Goal: Task Accomplishment & Management: Manage account settings

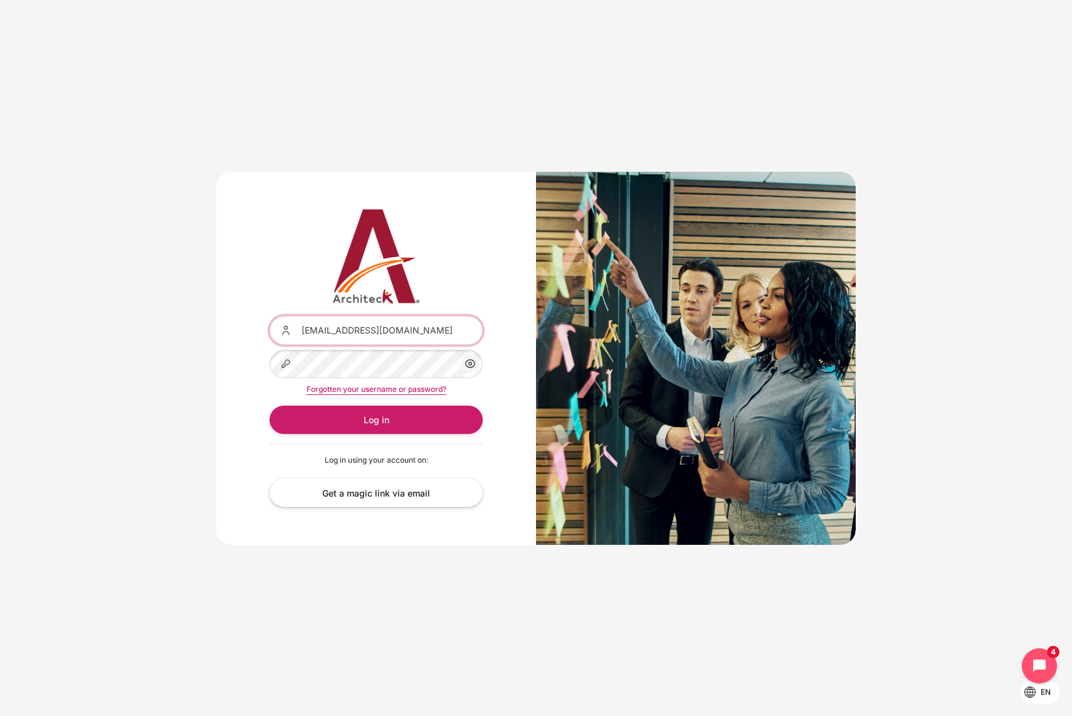
click at [466, 335] on input "[EMAIL_ADDRESS][DOMAIN_NAME]" at bounding box center [376, 330] width 213 height 28
click at [270, 406] on button "Log in" at bounding box center [376, 420] width 213 height 28
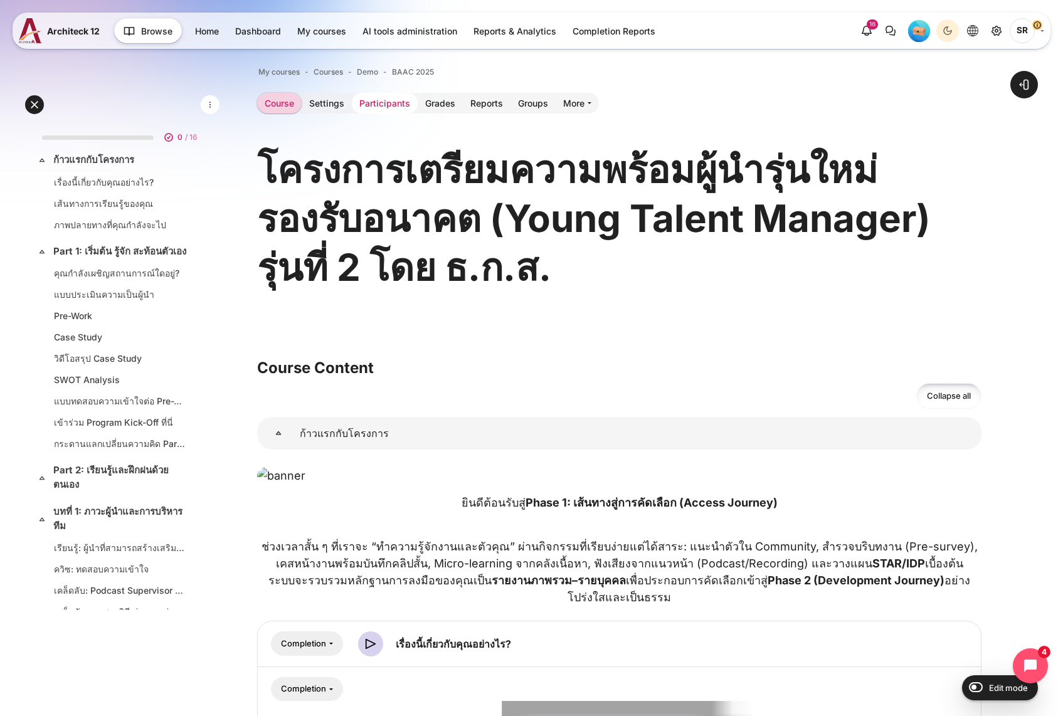
click at [380, 106] on link "Participants" at bounding box center [385, 103] width 66 height 21
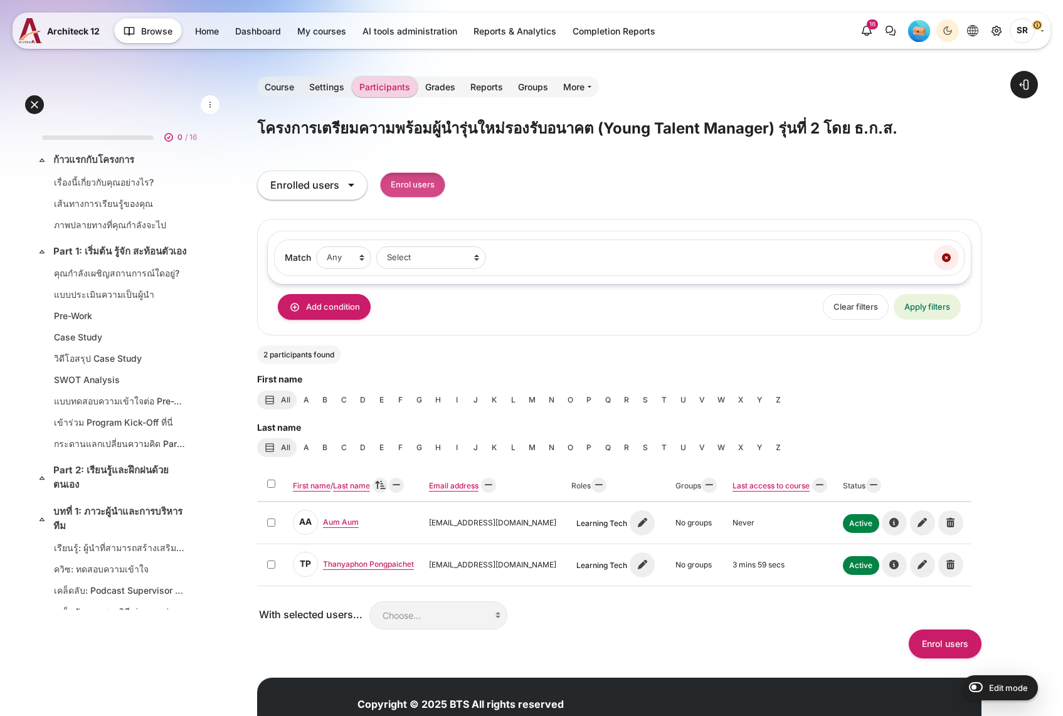
click at [423, 189] on input "Enrol users" at bounding box center [412, 185] width 65 height 26
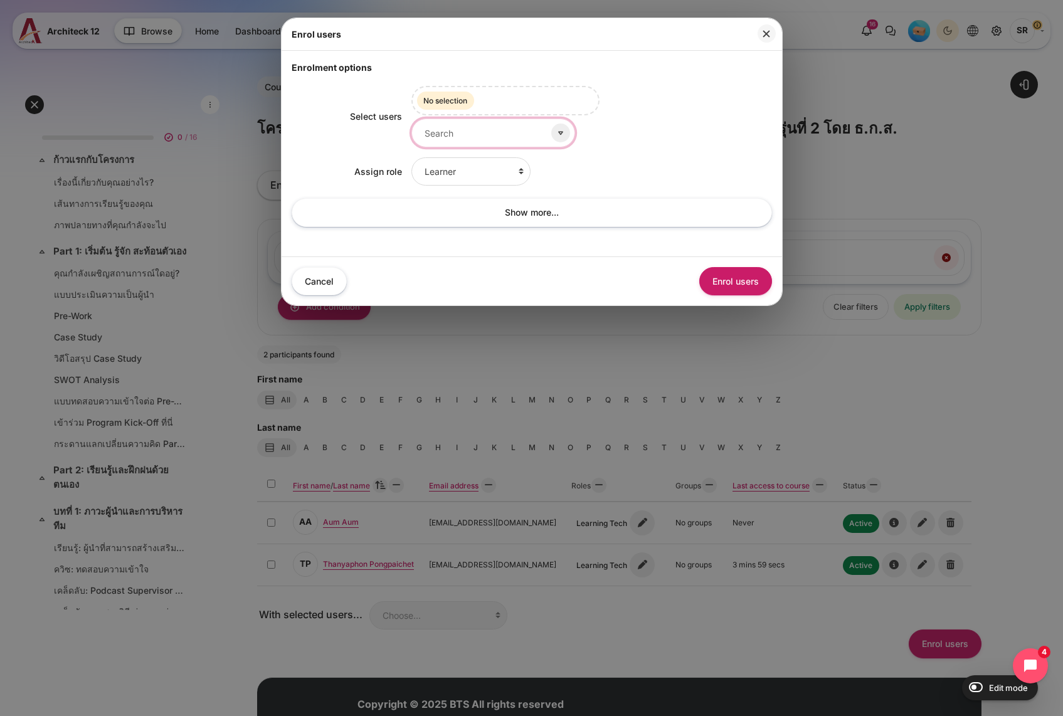
click at [489, 134] on input "Select users" at bounding box center [493, 132] width 164 height 28
click at [443, 128] on input "Select users" at bounding box center [493, 132] width 164 height 28
click at [480, 138] on input "Select users" at bounding box center [493, 132] width 164 height 28
type input "ื"
drag, startPoint x: 487, startPoint y: 146, endPoint x: 303, endPoint y: 144, distance: 183.7
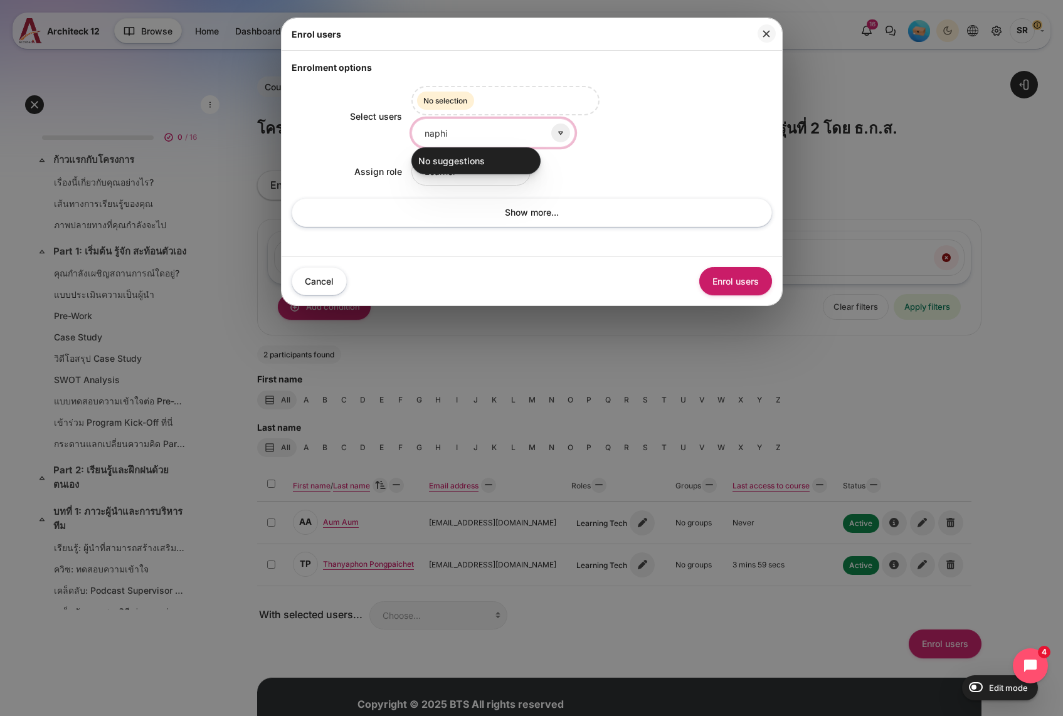
click at [303, 144] on div "Select users Selected items: No selection naphi No suggestions" at bounding box center [532, 116] width 480 height 61
type input "ruk"
click at [767, 33] on button "Close" at bounding box center [766, 33] width 18 height 18
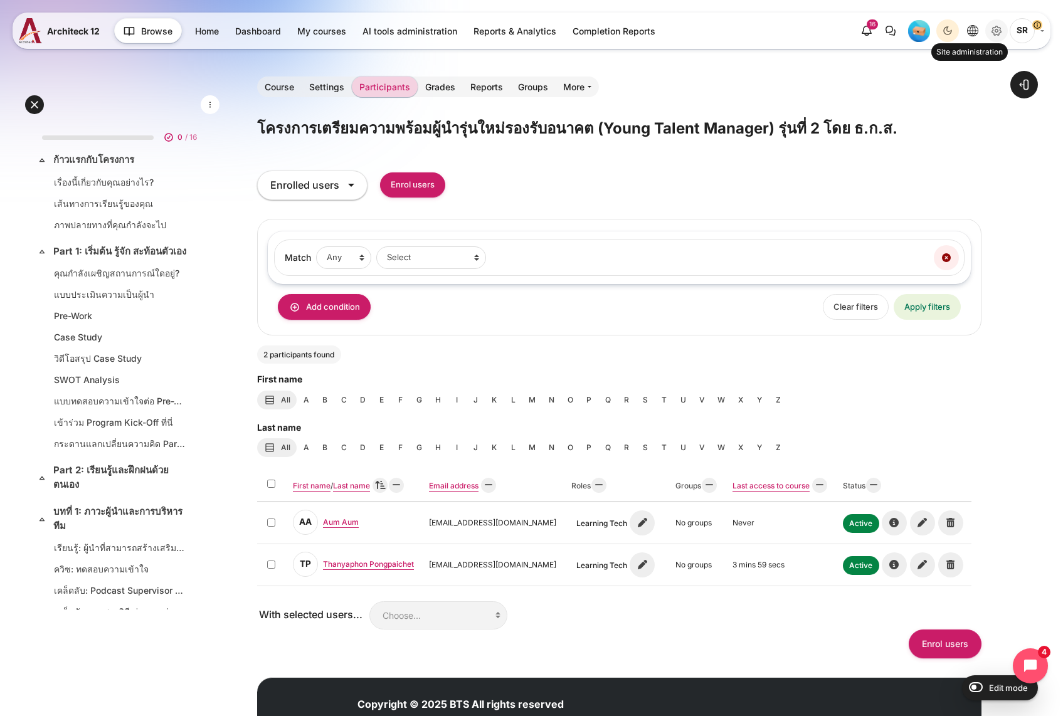
drag, startPoint x: 313, startPoint y: 29, endPoint x: 991, endPoint y: 33, distance: 678.4
click at [430, 190] on input "Enrol users" at bounding box center [412, 185] width 65 height 26
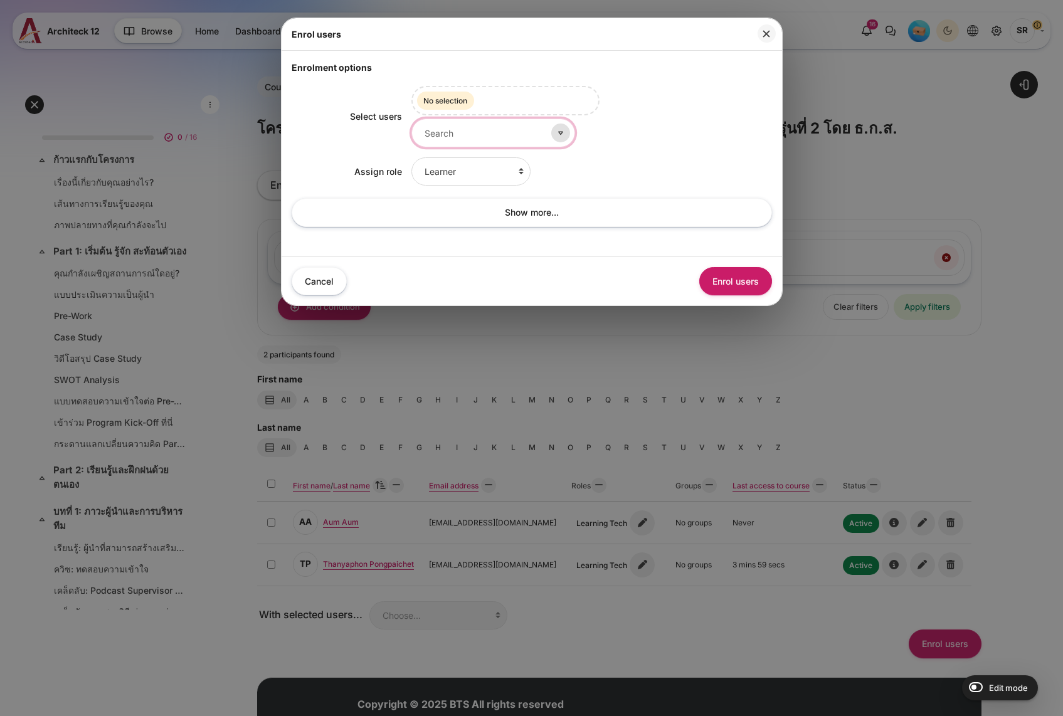
click at [534, 129] on div at bounding box center [493, 132] width 164 height 28
click at [555, 130] on icon at bounding box center [560, 132] width 11 height 11
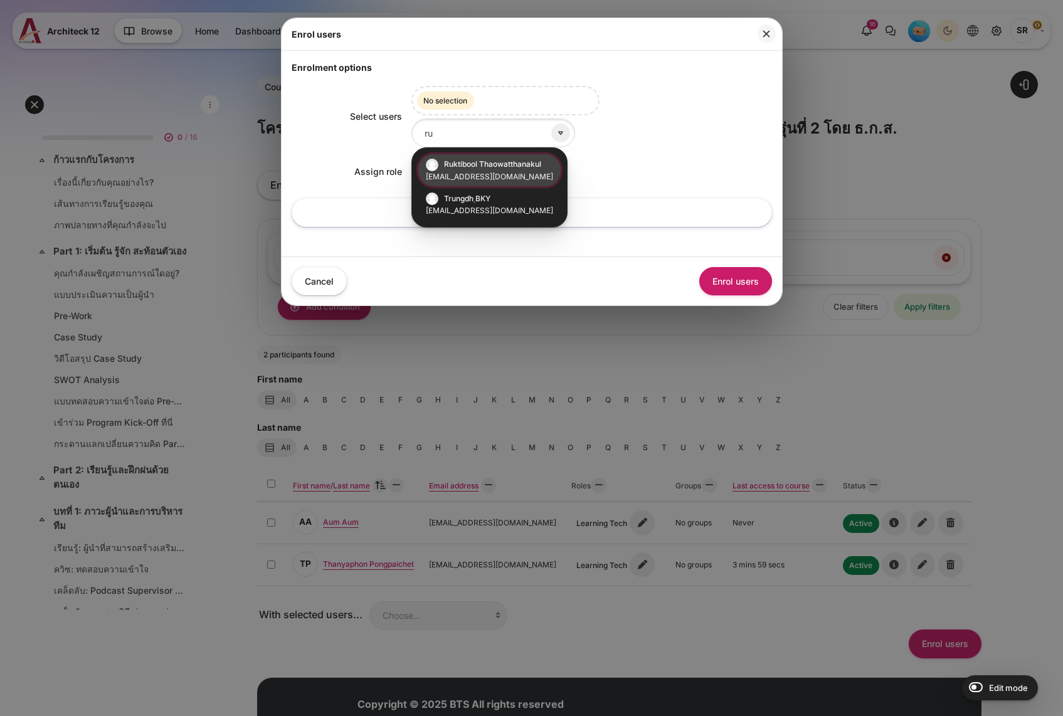
click at [495, 171] on small "ruktibool.thaowatthanakul@bts.com" at bounding box center [489, 176] width 127 height 11
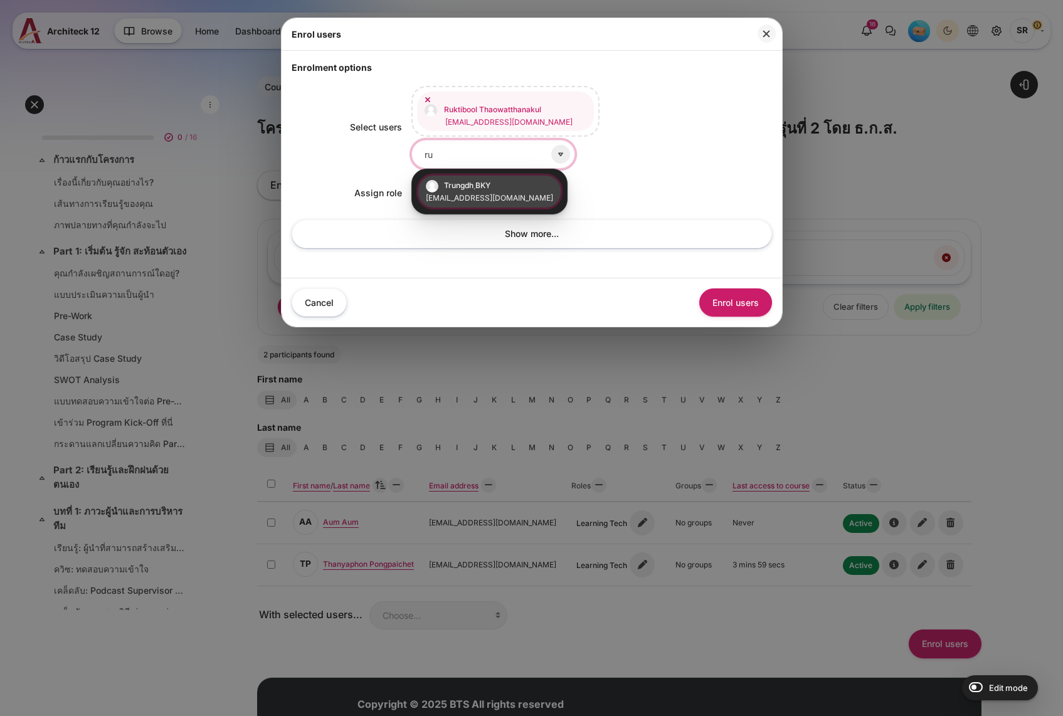
drag, startPoint x: 477, startPoint y: 144, endPoint x: 382, endPoint y: 150, distance: 94.9
click at [382, 150] on div "Select users Ruktibool Thaowatthanakul ruktibool.thaowatthanakul@bts.com Trungd…" at bounding box center [532, 127] width 480 height 83
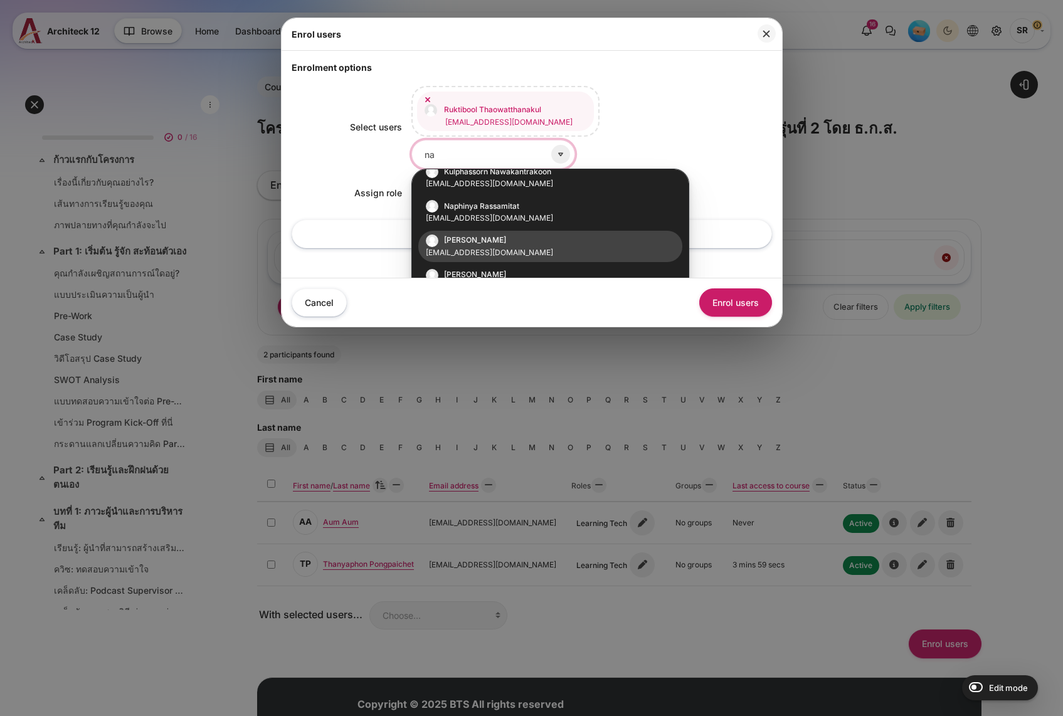
scroll to position [188, 0]
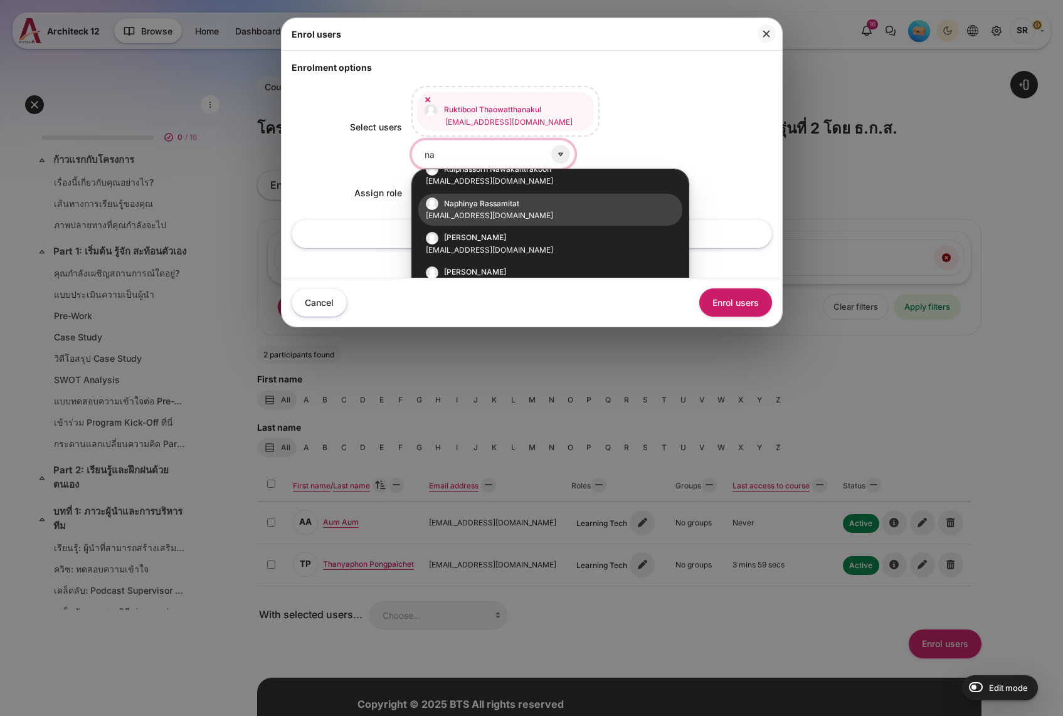
type input "na"
click at [508, 209] on li "Naphinya Rassamitat naphinya.rassamitat@bts.com" at bounding box center [550, 210] width 264 height 32
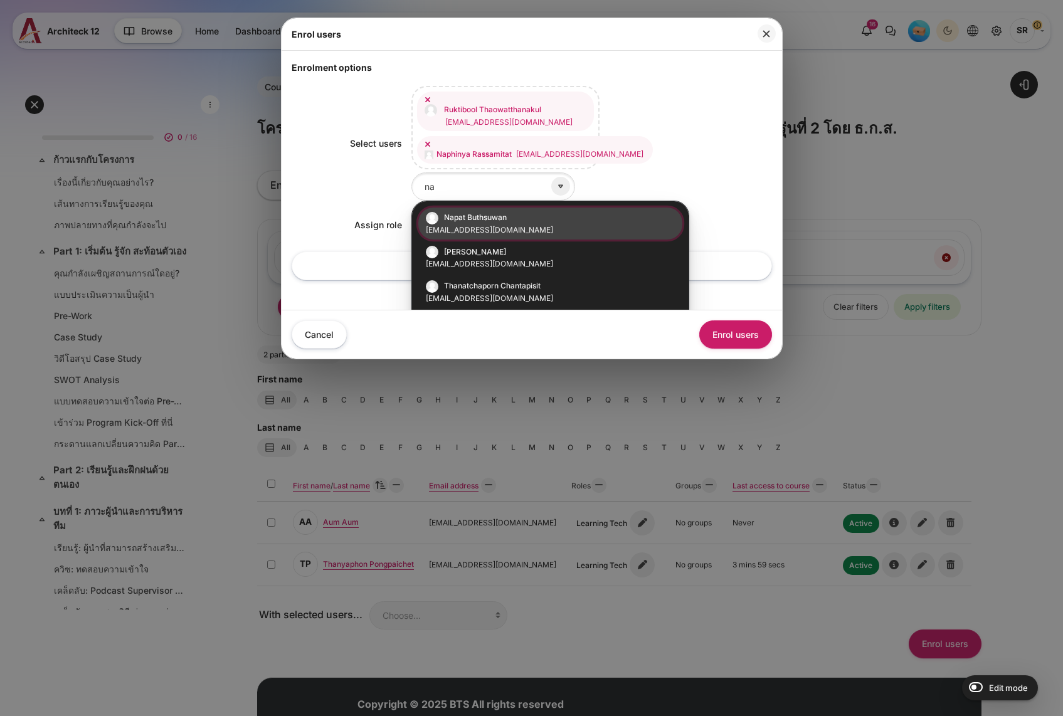
click at [677, 211] on div "Learner Faculty Client Sponsor 3 Manager Teacher Non-editing teacher Student Le…" at bounding box center [591, 225] width 360 height 28
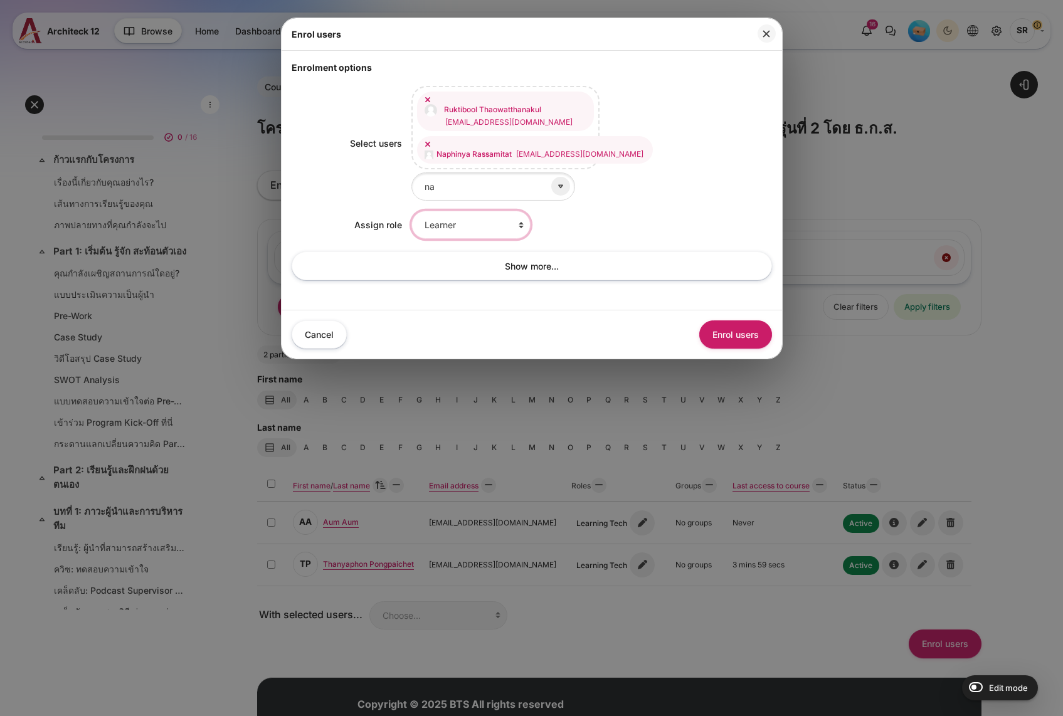
click at [483, 226] on select "Learner Faculty Client Sponsor 3 Manager Teacher Non-editing teacher Student Le…" at bounding box center [470, 225] width 119 height 28
select select "10"
click at [411, 211] on select "Learner Faculty Client Sponsor 3 Manager Teacher Non-editing teacher Student Le…" at bounding box center [470, 225] width 119 height 28
click at [728, 340] on button "Enrol users" at bounding box center [735, 334] width 73 height 28
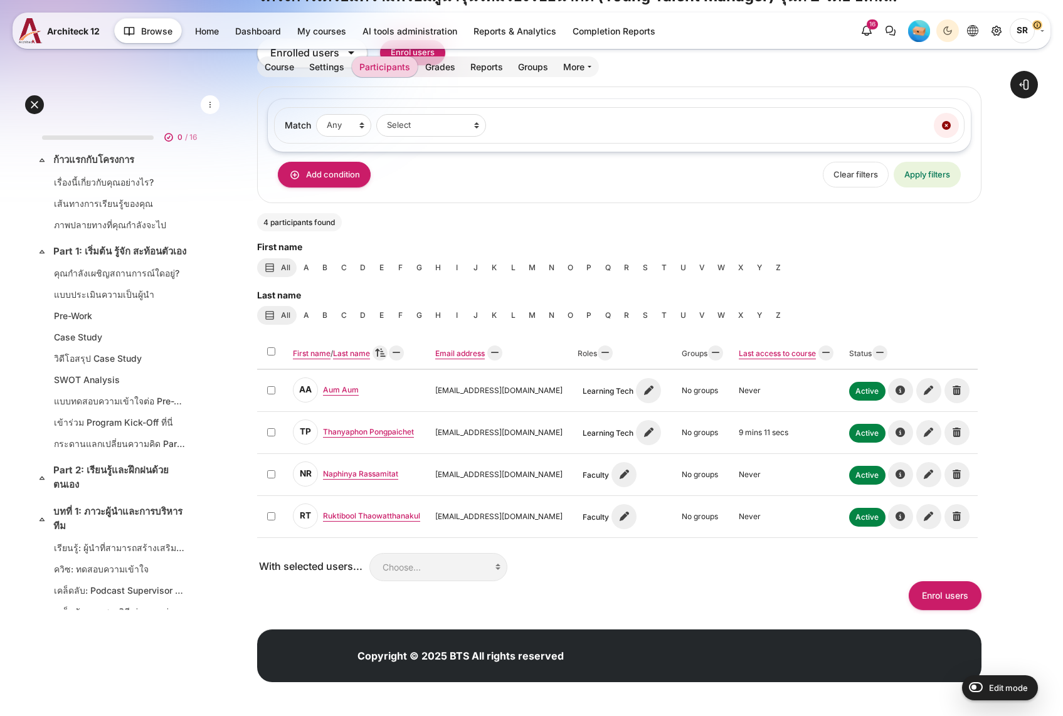
click at [594, 604] on div "Enrol users" at bounding box center [619, 595] width 724 height 28
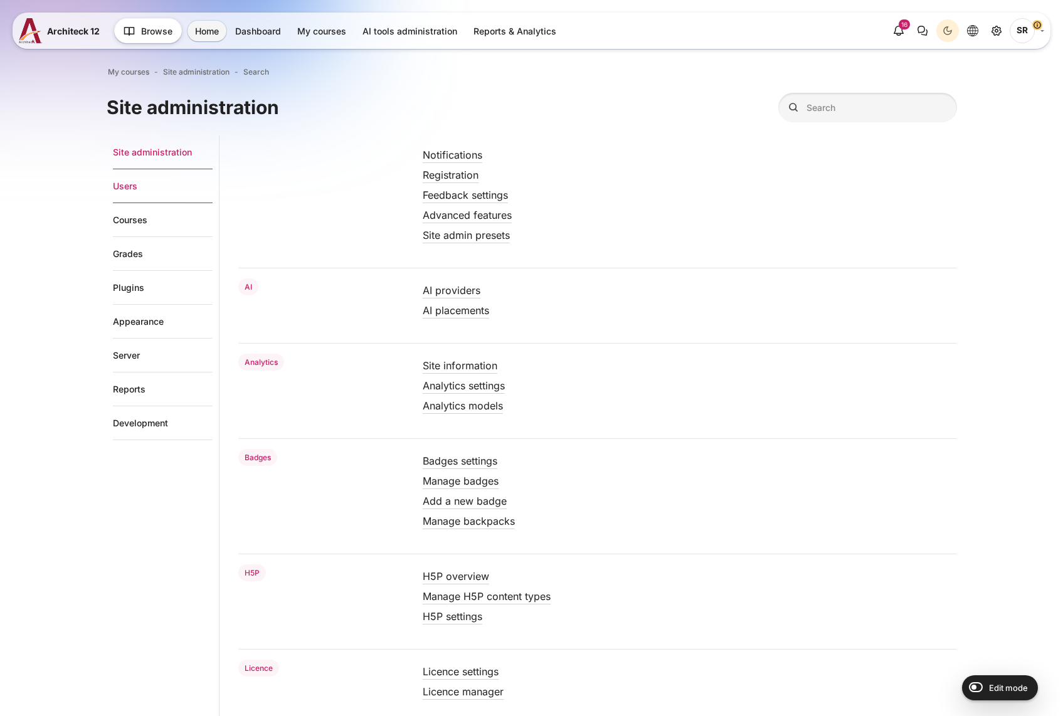
click at [132, 193] on link "Users" at bounding box center [163, 186] width 100 height 34
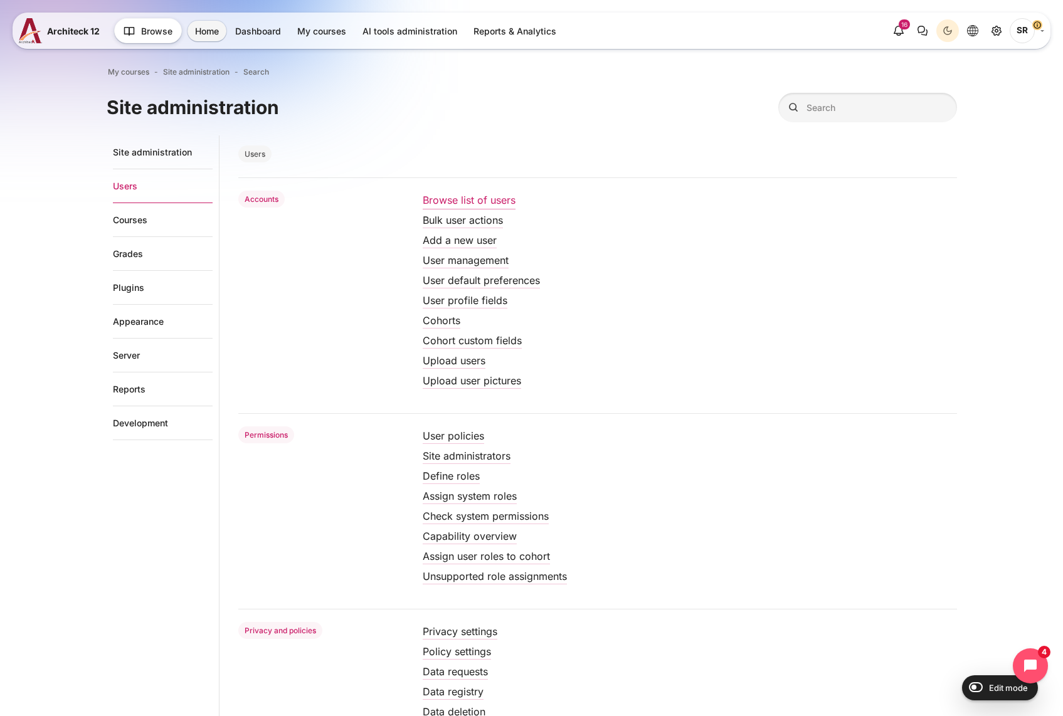
click at [461, 204] on link "Browse list of users" at bounding box center [469, 200] width 93 height 13
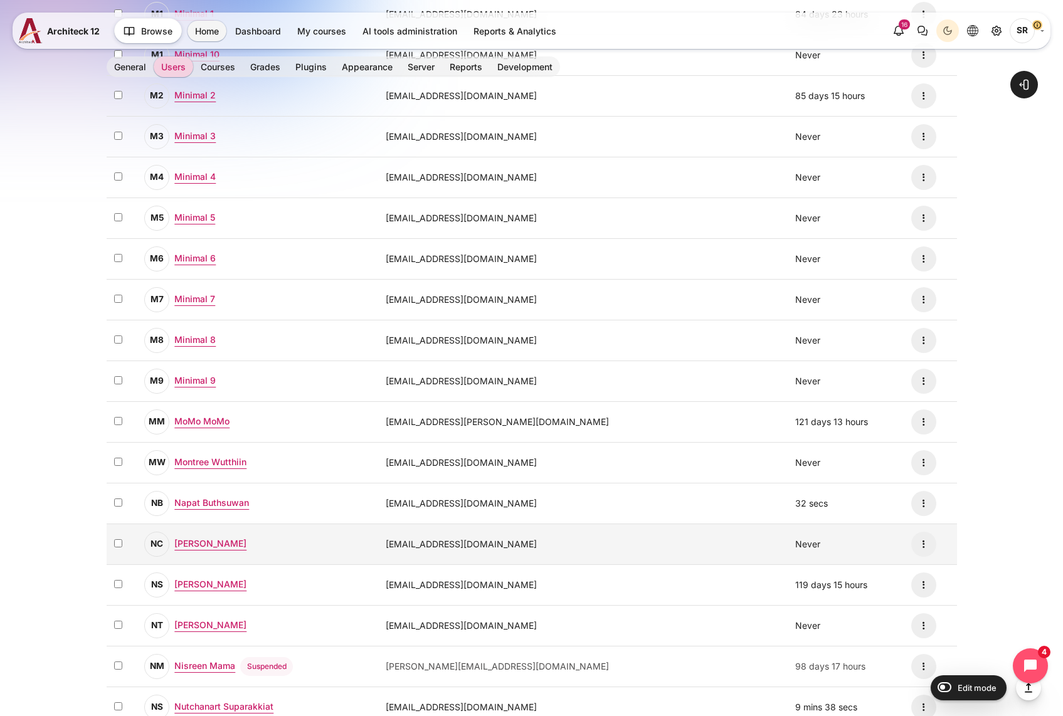
scroll to position [878, 0]
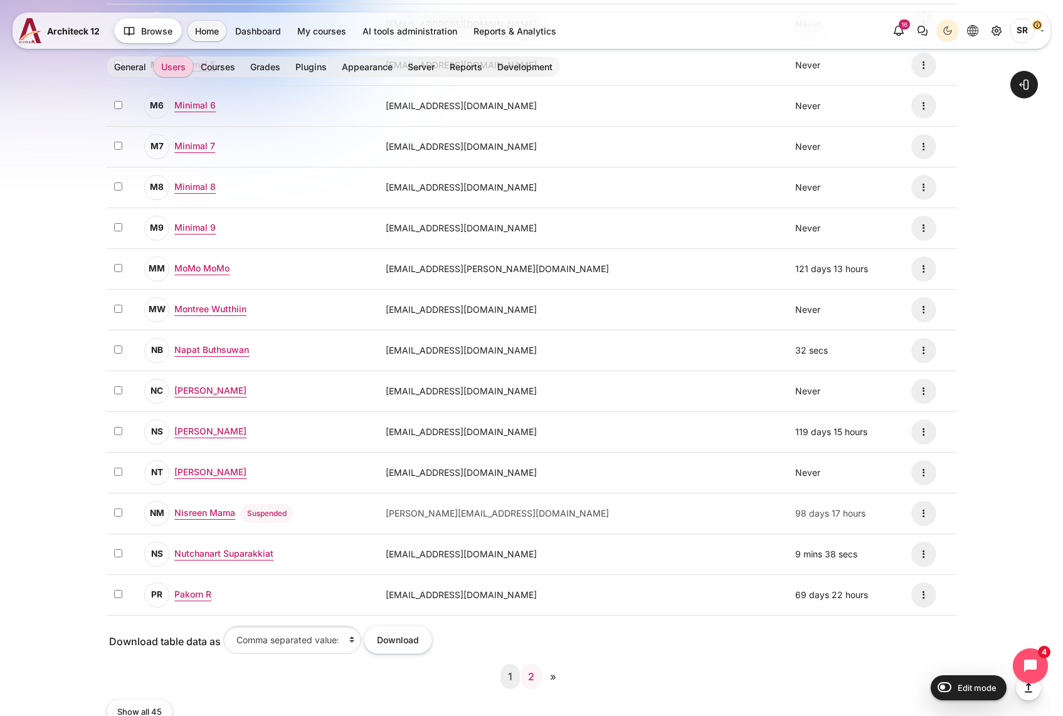
click at [536, 680] on link "2" at bounding box center [530, 676] width 21 height 25
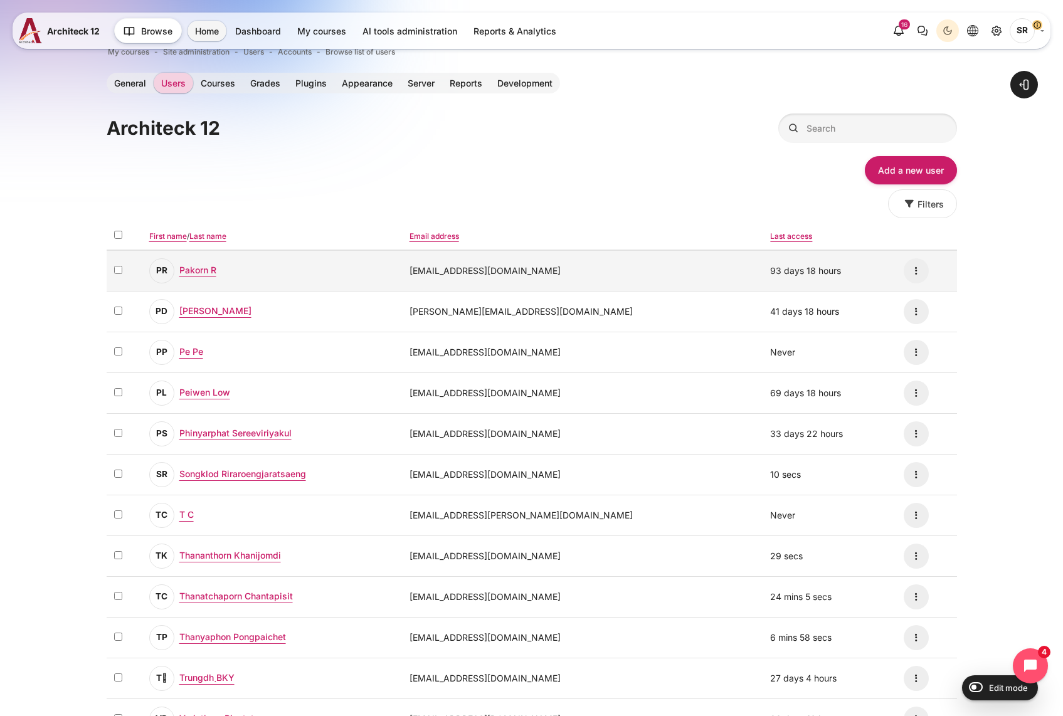
scroll to position [0, 0]
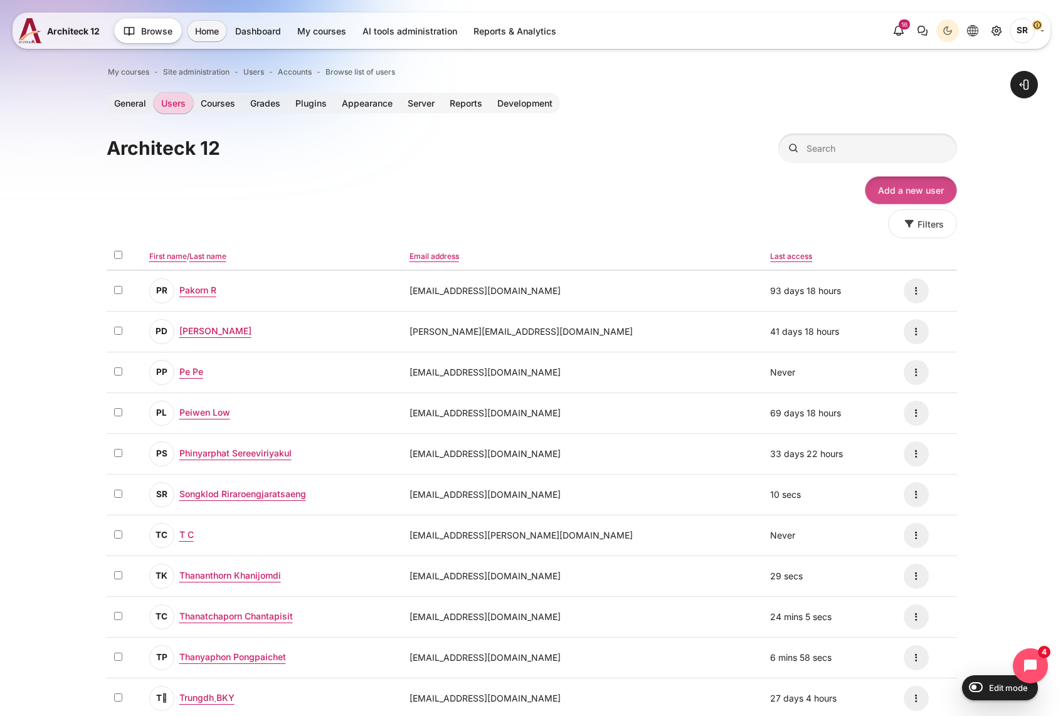
click at [907, 192] on link "Add a new user" at bounding box center [911, 190] width 92 height 28
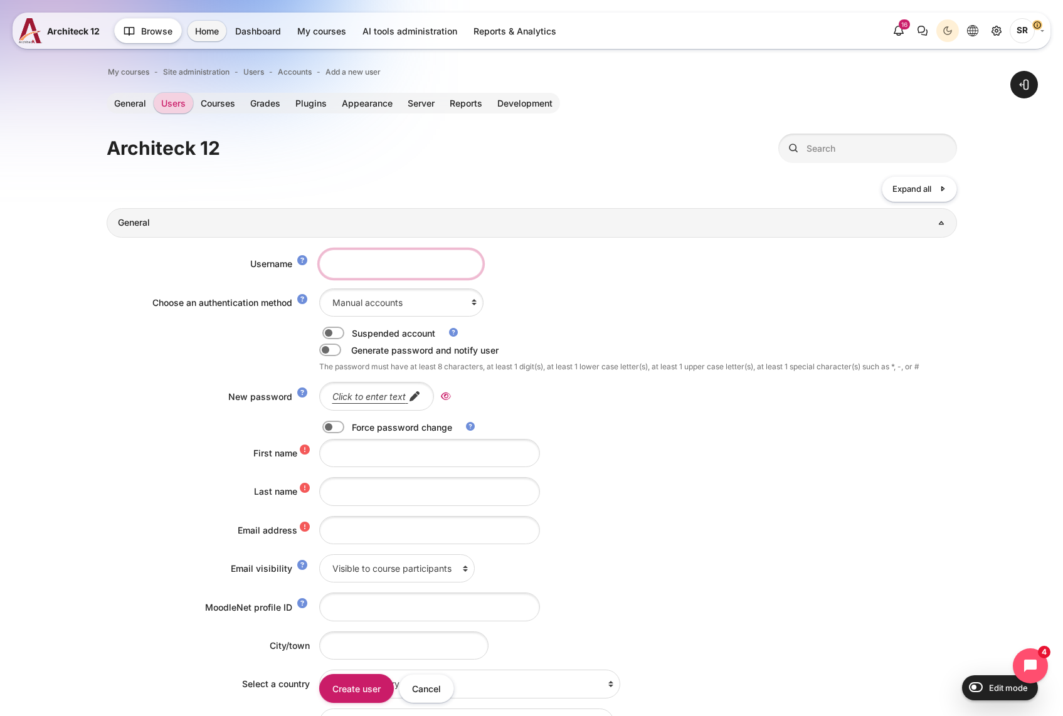
click at [357, 267] on input "Username" at bounding box center [401, 264] width 164 height 28
paste input "ruktibool.thaowatthanakul@bts.com"
drag, startPoint x: 376, startPoint y: 266, endPoint x: 154, endPoint y: 268, distance: 221.9
click at [154, 268] on div "Username ruktibool.thaowatthanakul@bts.com" at bounding box center [532, 264] width 850 height 28
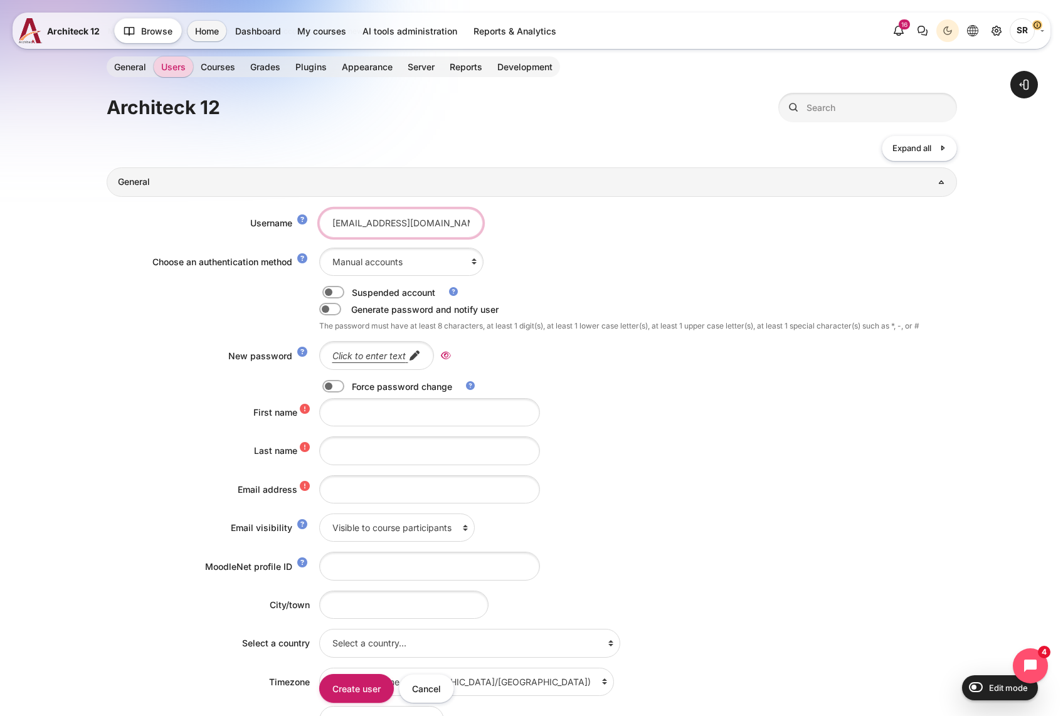
scroll to position [63, 0]
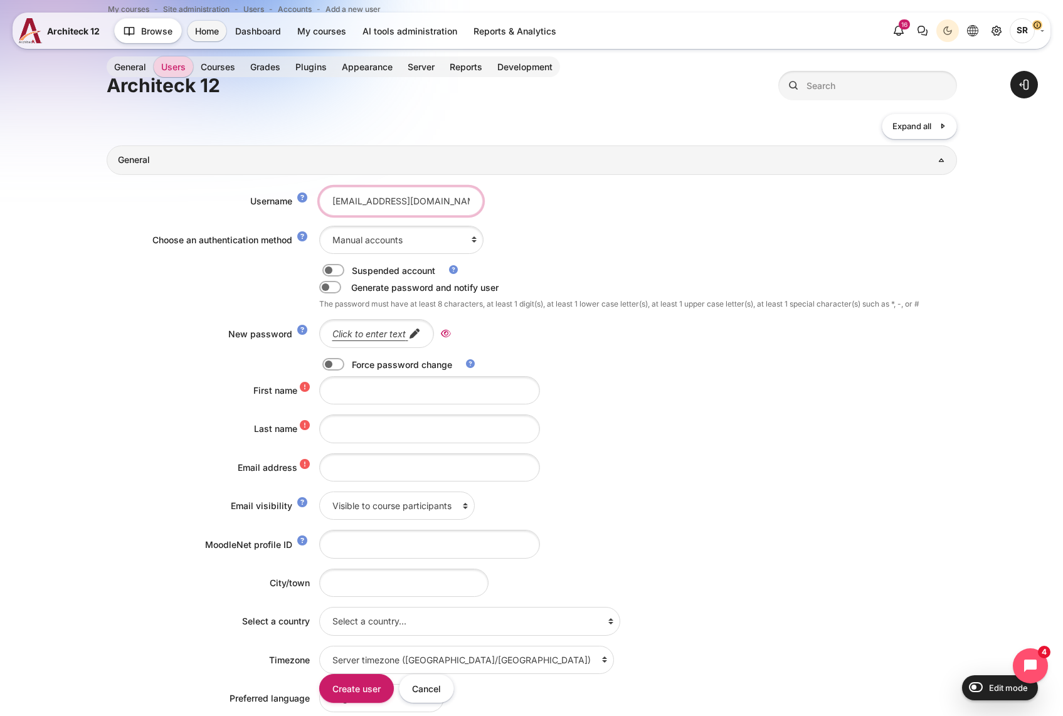
type input "ruktibool.thaowatthanakul@bts.com"
click at [360, 465] on input "Email address" at bounding box center [429, 467] width 221 height 28
paste input "ruktibool.thaowatthanakul@bts.com"
type input "ruktibool.thaowatthanakul@bts.com"
click at [356, 391] on input "First name" at bounding box center [429, 390] width 221 height 28
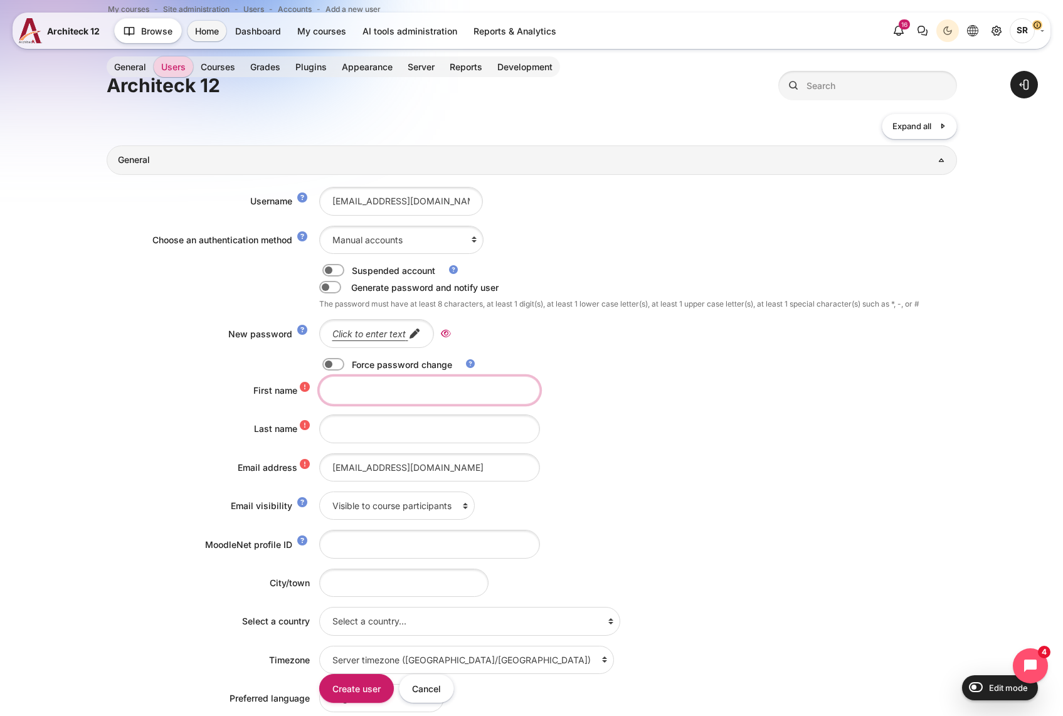
paste input "Ruktibool Thaowatthanakul"
drag, startPoint x: 455, startPoint y: 391, endPoint x: 372, endPoint y: 394, distance: 82.8
click at [372, 394] on input "Ruktibool Thaowatthanakul" at bounding box center [429, 390] width 221 height 28
type input "Ruktibool"
click at [379, 433] on input "Last name" at bounding box center [429, 428] width 221 height 28
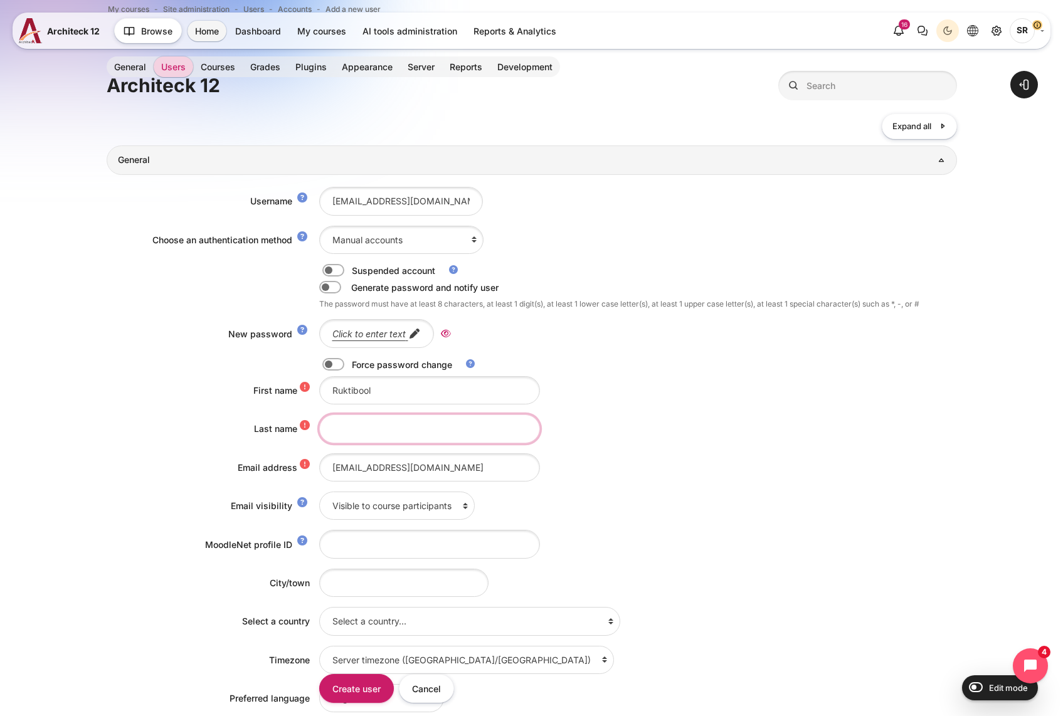
paste input "Thaowatthanakul"
type input "Thaowatthanakul"
click at [401, 391] on input "Ruktibool" at bounding box center [429, 390] width 221 height 28
type input "Ruktibool"
click at [408, 335] on icon "Edit password" at bounding box center [414, 333] width 13 height 13
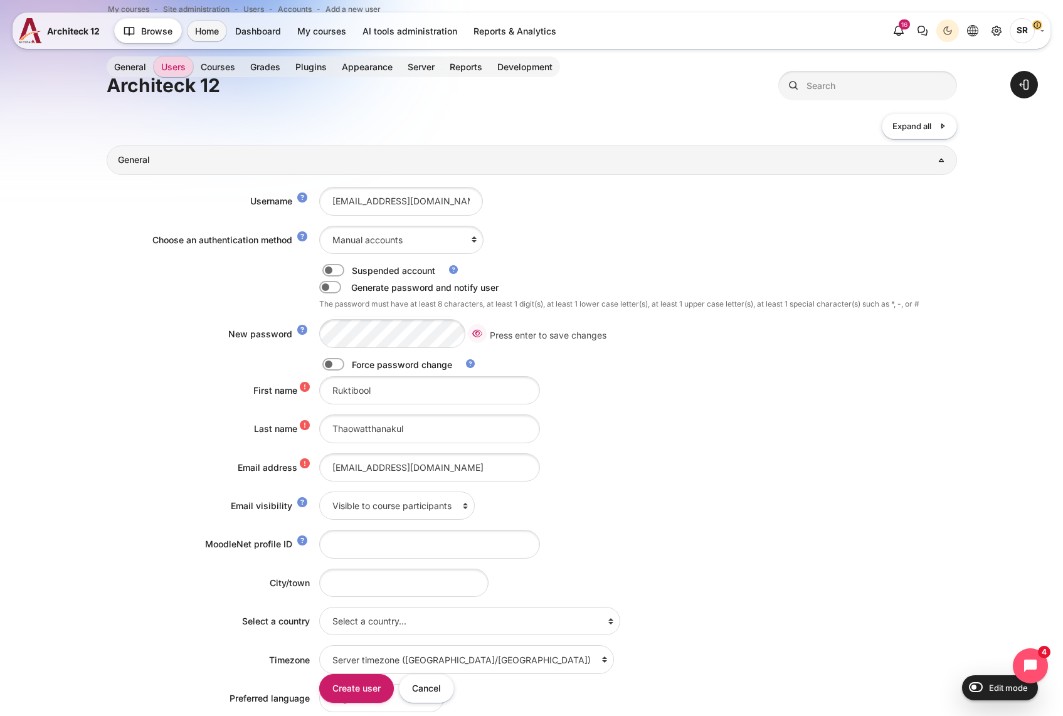
click at [477, 332] on icon "Reveal" at bounding box center [477, 333] width 10 height 11
click at [349, 366] on label "Content" at bounding box center [350, 364] width 3 height 13
click at [344, 366] on input "Content" at bounding box center [355, 366] width 22 height 13
checkbox input "true"
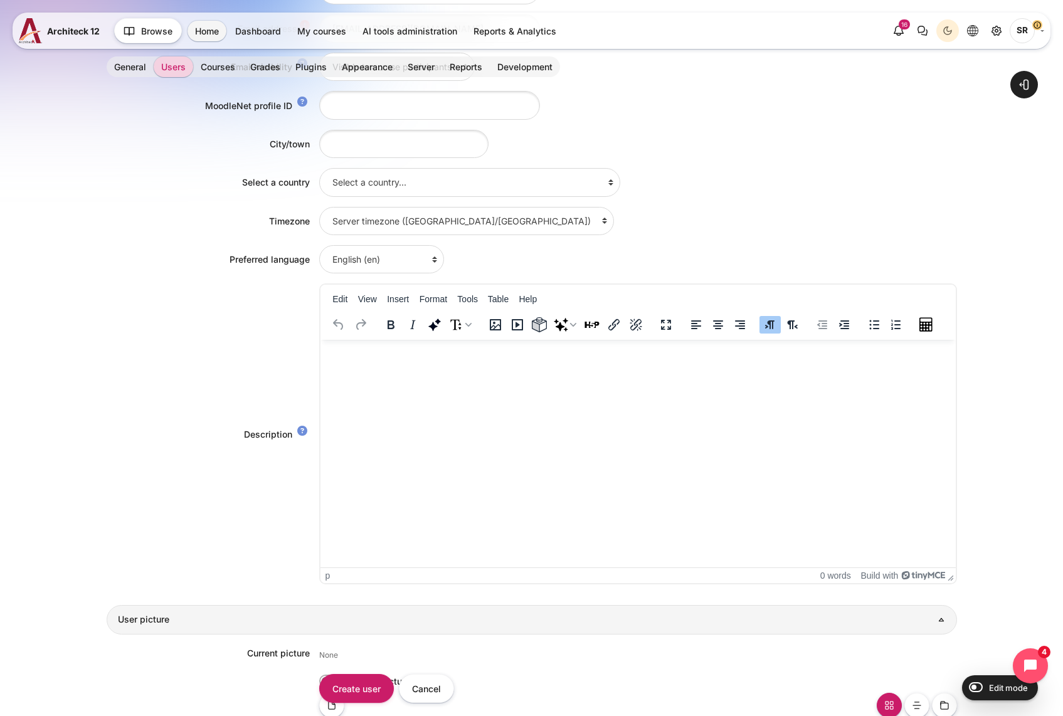
scroll to position [878, 0]
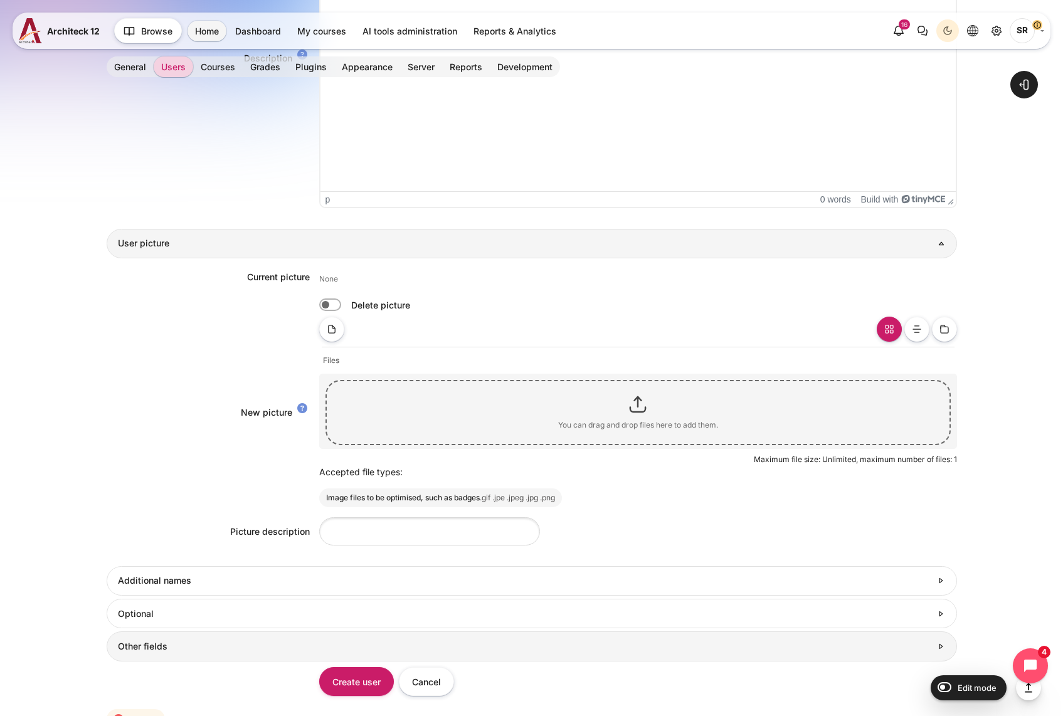
click at [195, 651] on h3 "Other fields" at bounding box center [524, 646] width 813 height 11
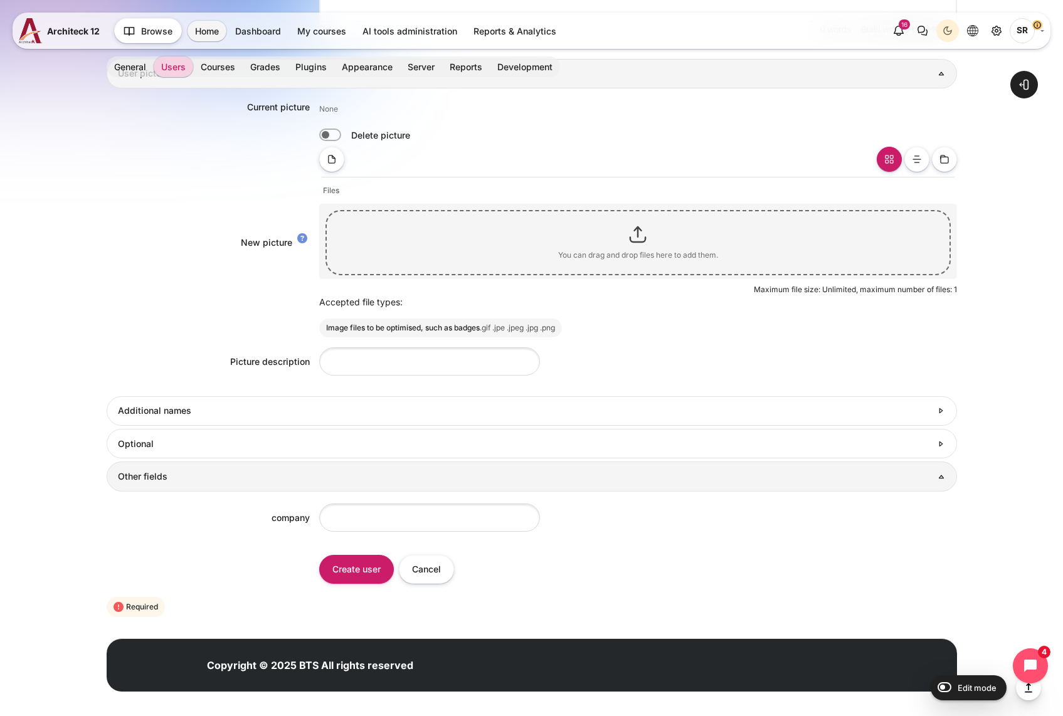
scroll to position [1056, 0]
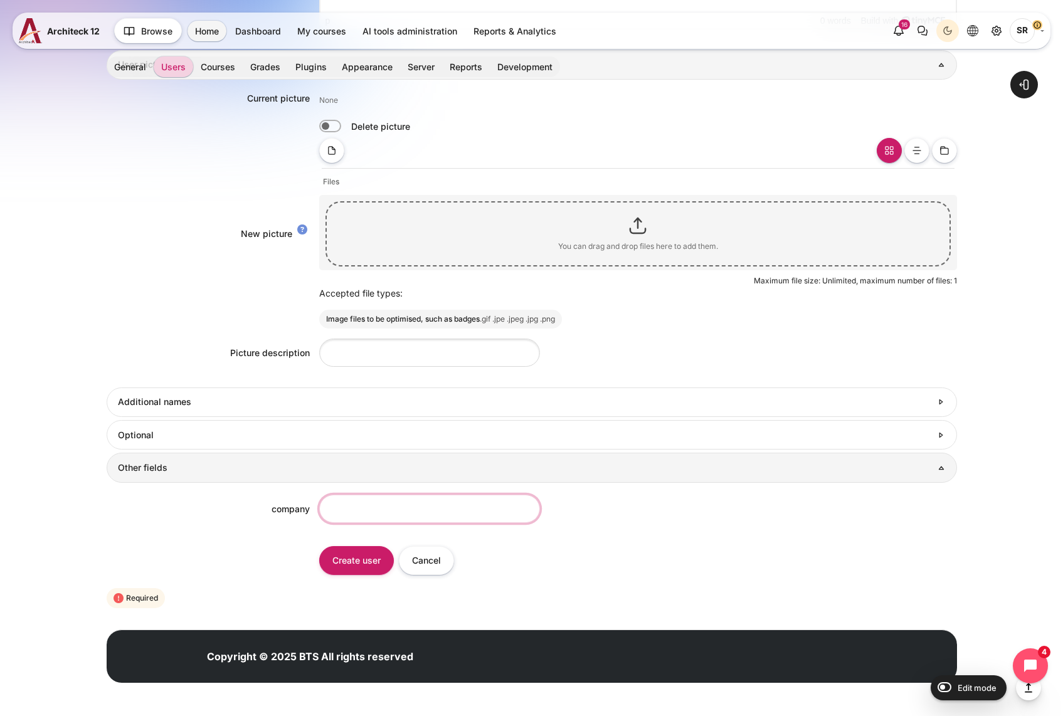
click at [384, 506] on input "company" at bounding box center [429, 509] width 221 height 28
type input "BTS"
click at [329, 561] on input "Create user" at bounding box center [356, 560] width 75 height 28
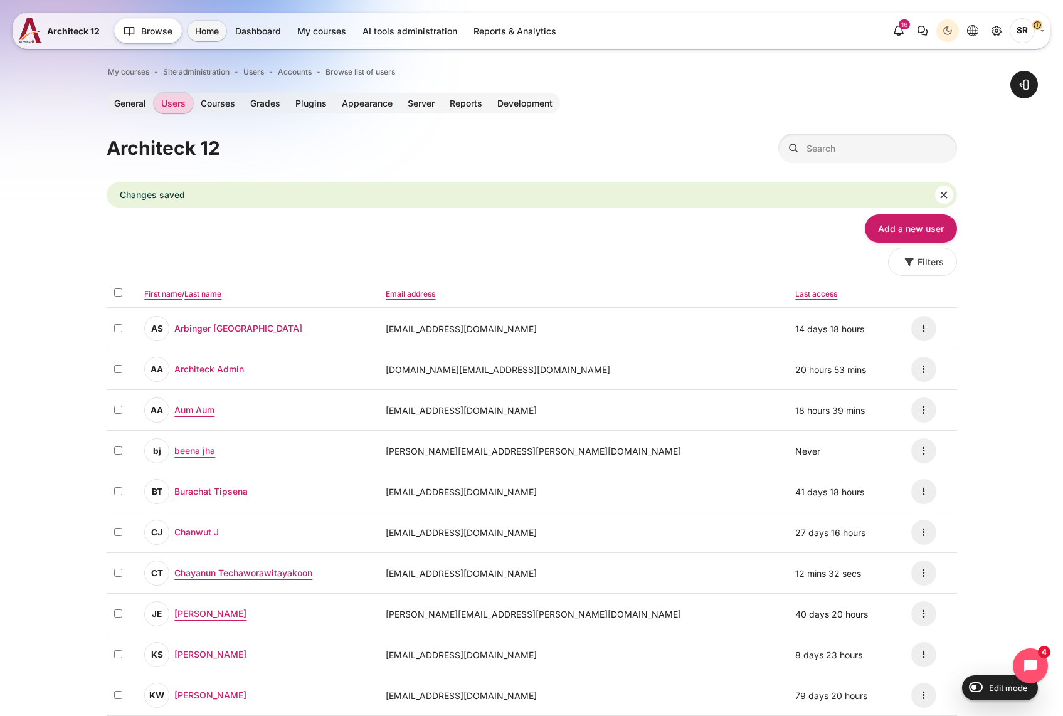
click at [595, 161] on header "Architeck 12 Search Clear search input" at bounding box center [532, 148] width 850 height 29
click at [910, 220] on link "Add a new user" at bounding box center [911, 228] width 92 height 28
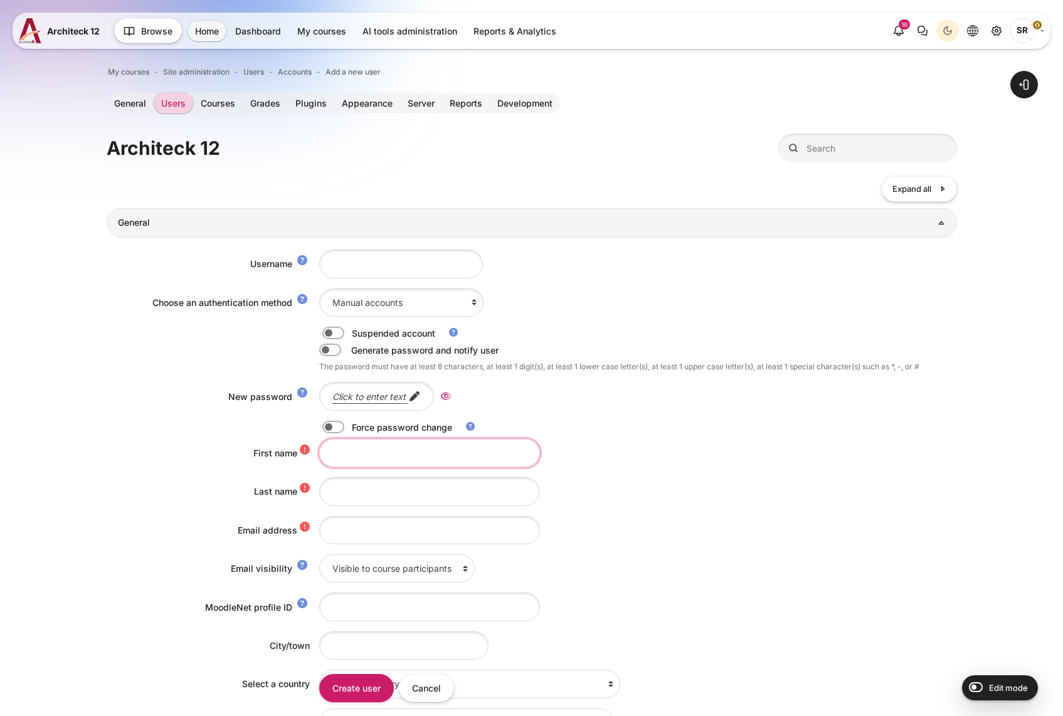
click at [339, 456] on input "First name" at bounding box center [429, 453] width 221 height 28
paste input "Naphinya Rassamitat"
drag, startPoint x: 362, startPoint y: 456, endPoint x: 369, endPoint y: 458, distance: 6.5
click at [369, 458] on input "Naphinya Rassamitat" at bounding box center [429, 453] width 221 height 28
type input "Naphinya"
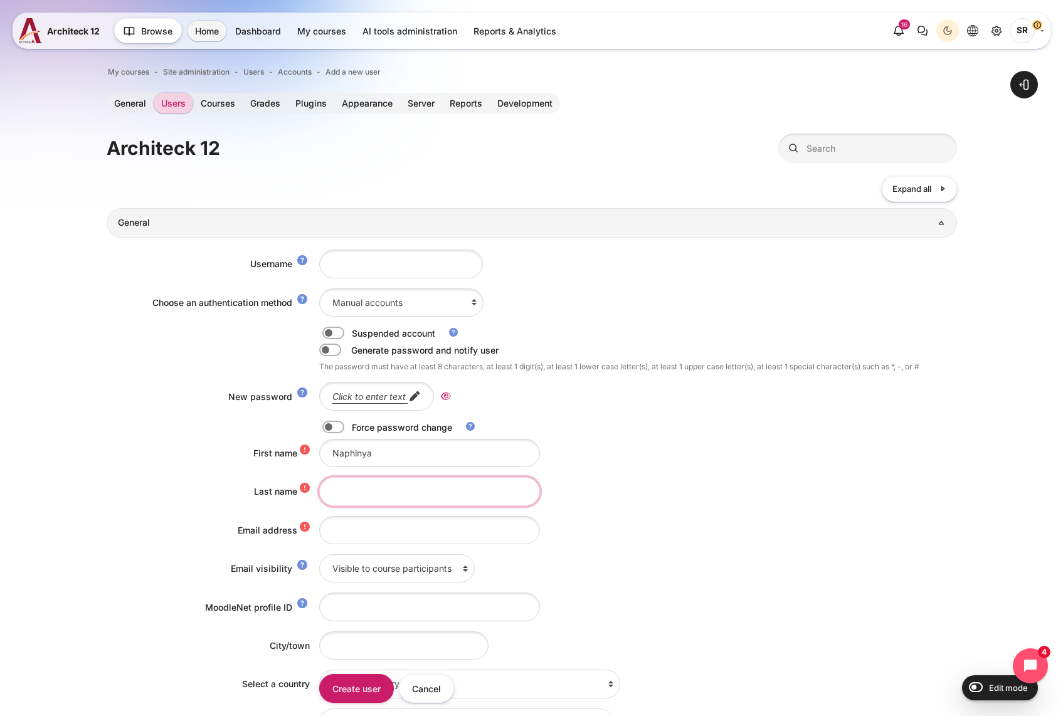
click at [349, 487] on input "Last name" at bounding box center [429, 491] width 221 height 28
paste input "Naphinya Rassamitat"
drag, startPoint x: 371, startPoint y: 493, endPoint x: 276, endPoint y: 492, distance: 95.3
click at [276, 492] on div "Last name Naphinya Rassamitat" at bounding box center [532, 491] width 850 height 28
type input "Rassamitat"
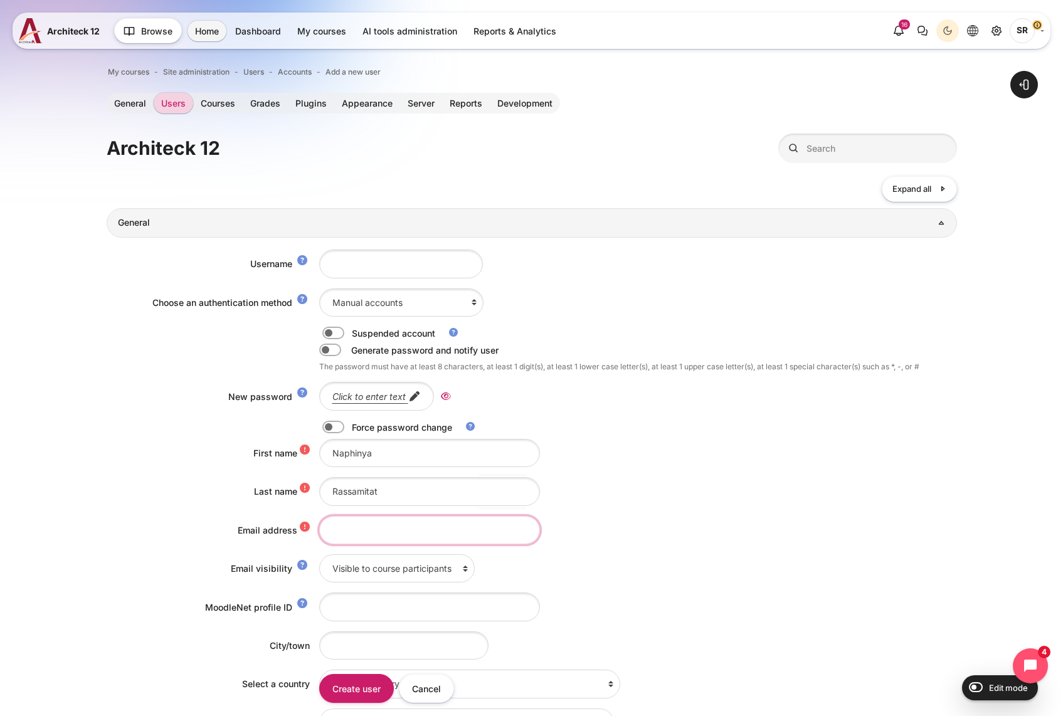
click at [365, 532] on input "Email address" at bounding box center [429, 530] width 221 height 28
paste input "[EMAIL_ADDRESS][DOMAIN_NAME]"
type input "[EMAIL_ADDRESS][DOMAIN_NAME]"
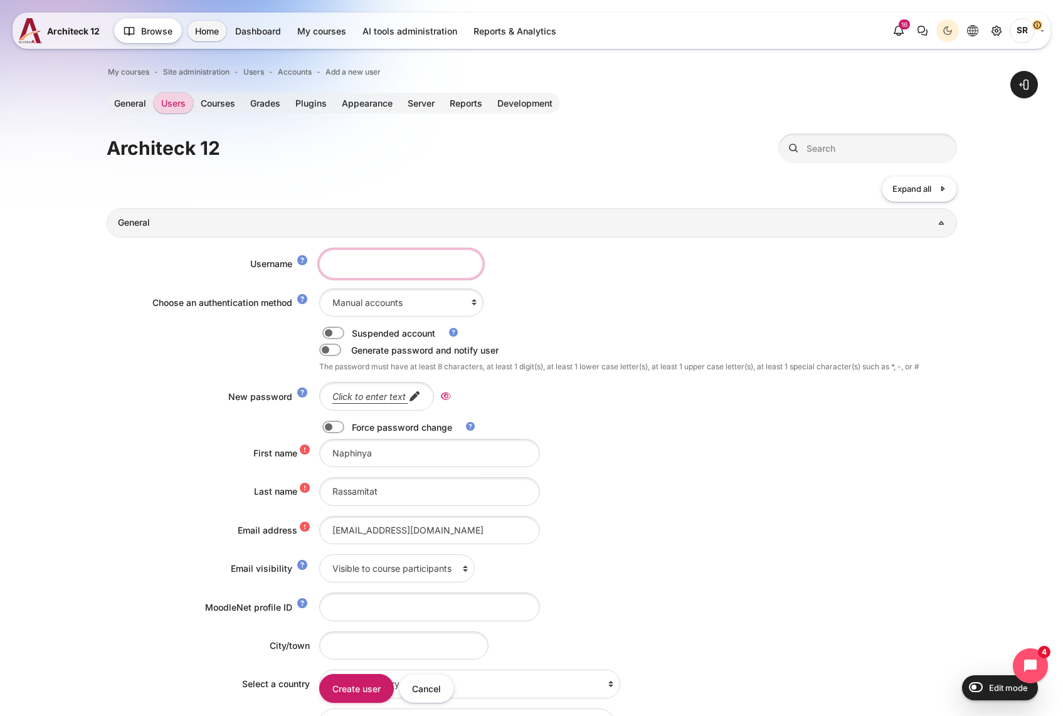
click at [390, 276] on input "Username" at bounding box center [401, 264] width 164 height 28
paste input "naphinya.rassamitat@bts.com"
drag, startPoint x: 401, startPoint y: 264, endPoint x: 641, endPoint y: 309, distance: 244.9
click at [644, 305] on div "Username naphinya.rassamitat@bts.com Choose an authentication method Email-base…" at bounding box center [532, 670] width 850 height 865
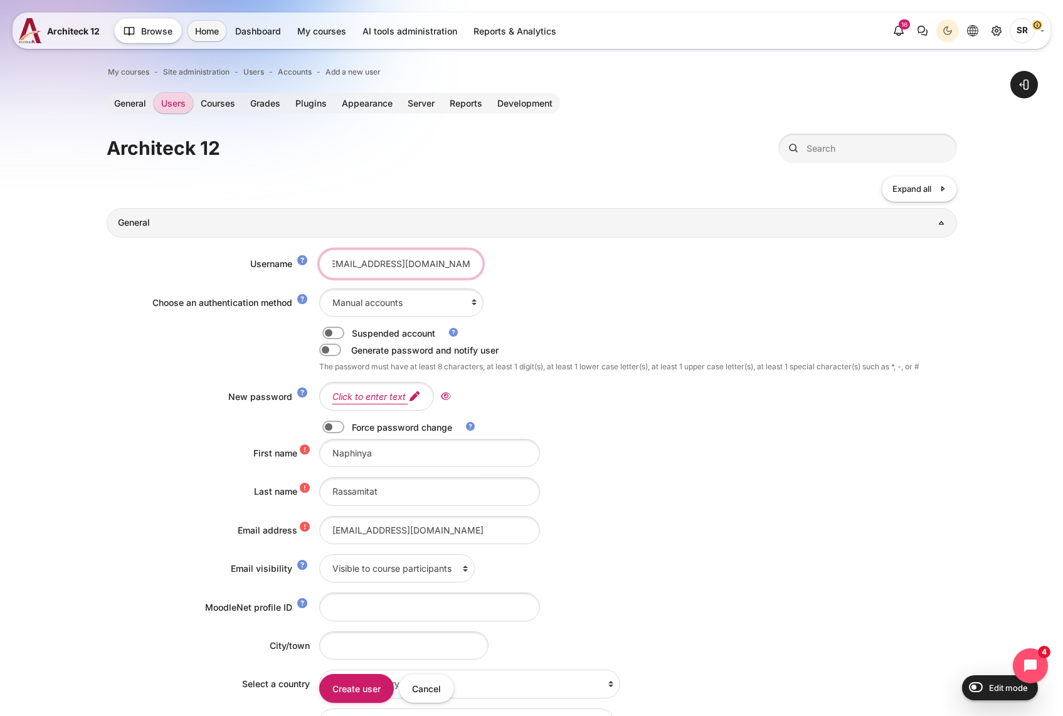
type input "naphinya.rassamitat@bts.com"
click at [381, 401] on em "Click to enter text" at bounding box center [368, 396] width 73 height 11
click at [474, 396] on icon "Reveal" at bounding box center [477, 396] width 10 height 11
click at [349, 430] on label "Content" at bounding box center [350, 427] width 3 height 13
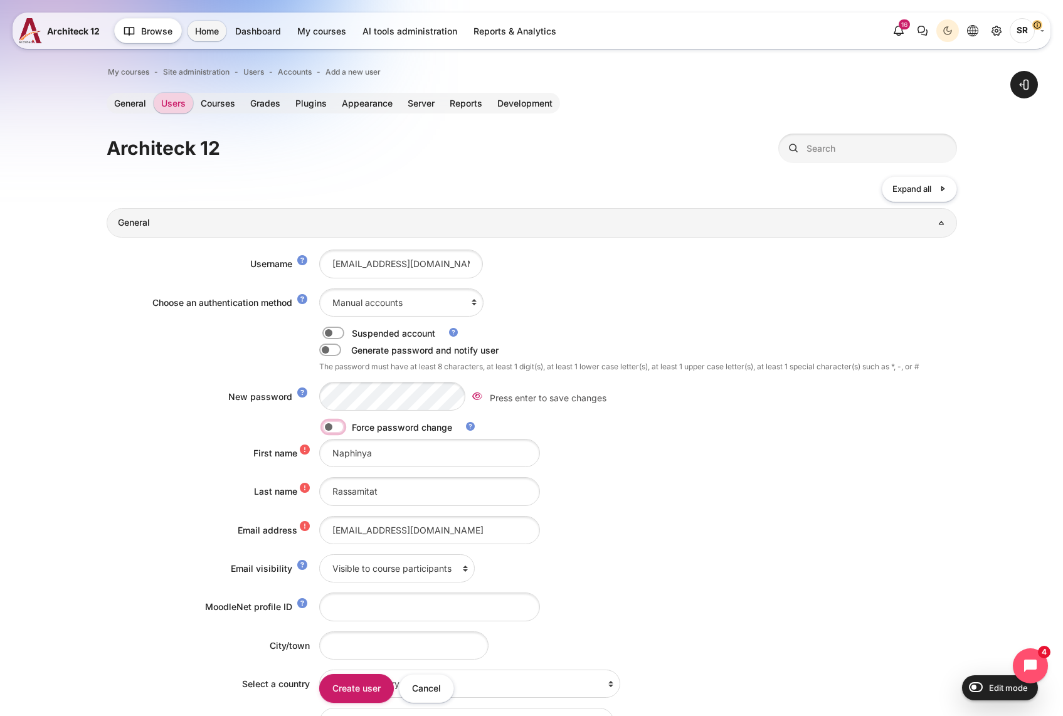
click at [344, 430] on input "Content" at bounding box center [355, 429] width 22 height 13
checkbox input "true"
click at [161, 438] on div "Username naphinya.rassamitat@bts.com Choose an authentication method Email-base…" at bounding box center [532, 670] width 850 height 865
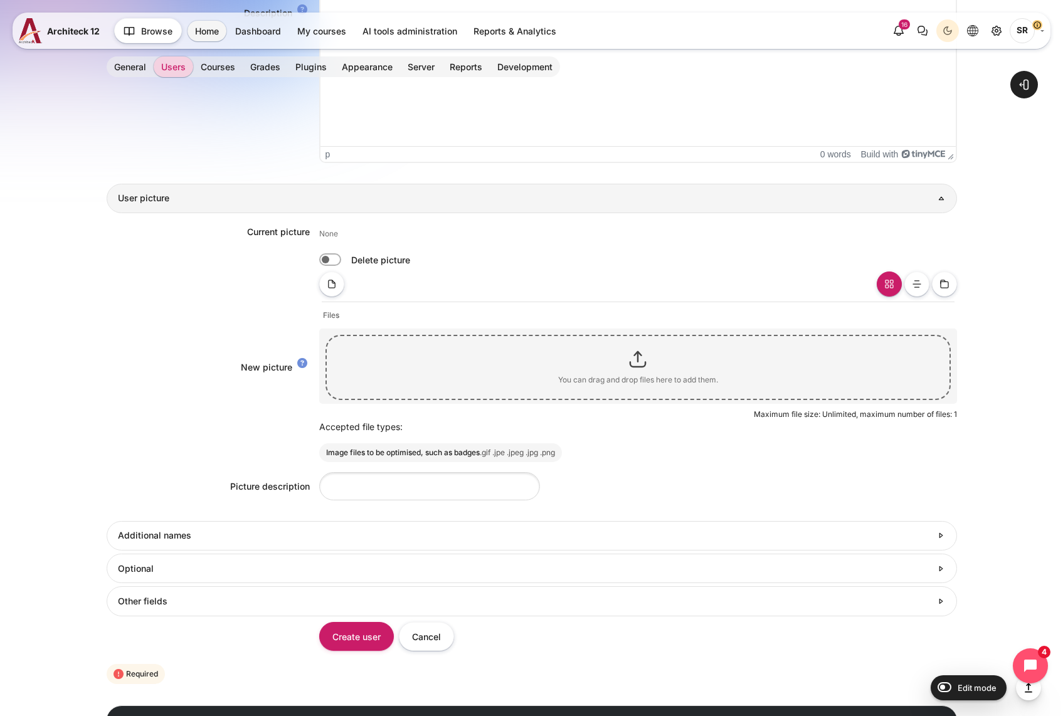
scroll to position [999, 0]
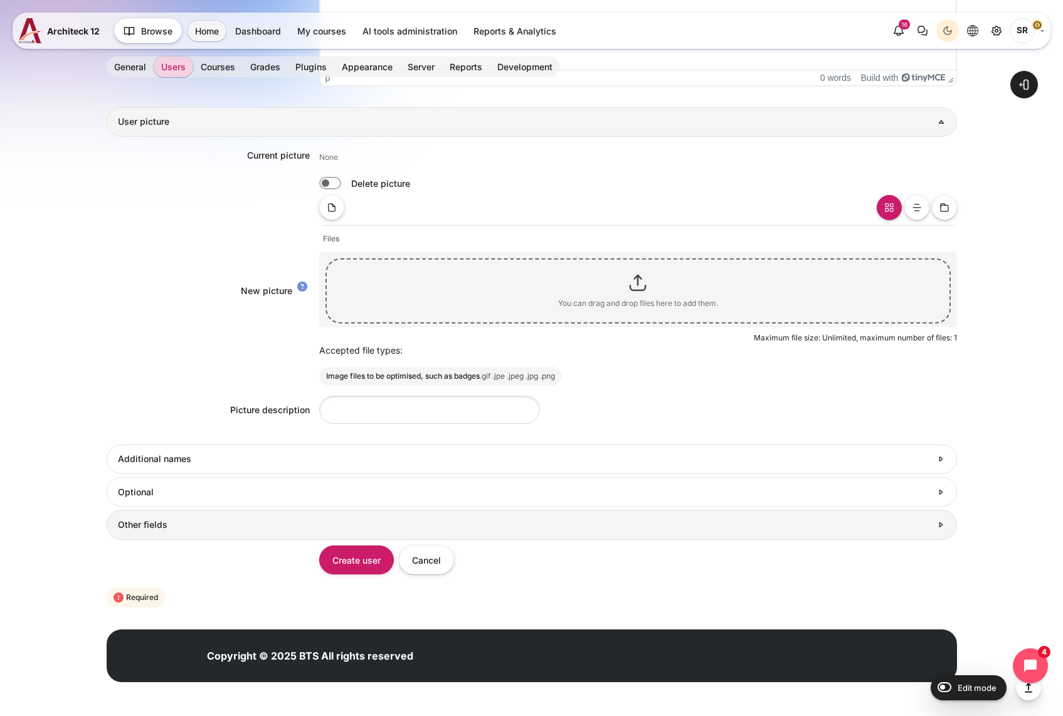
click at [248, 537] on link "Other fields" at bounding box center [532, 524] width 850 height 29
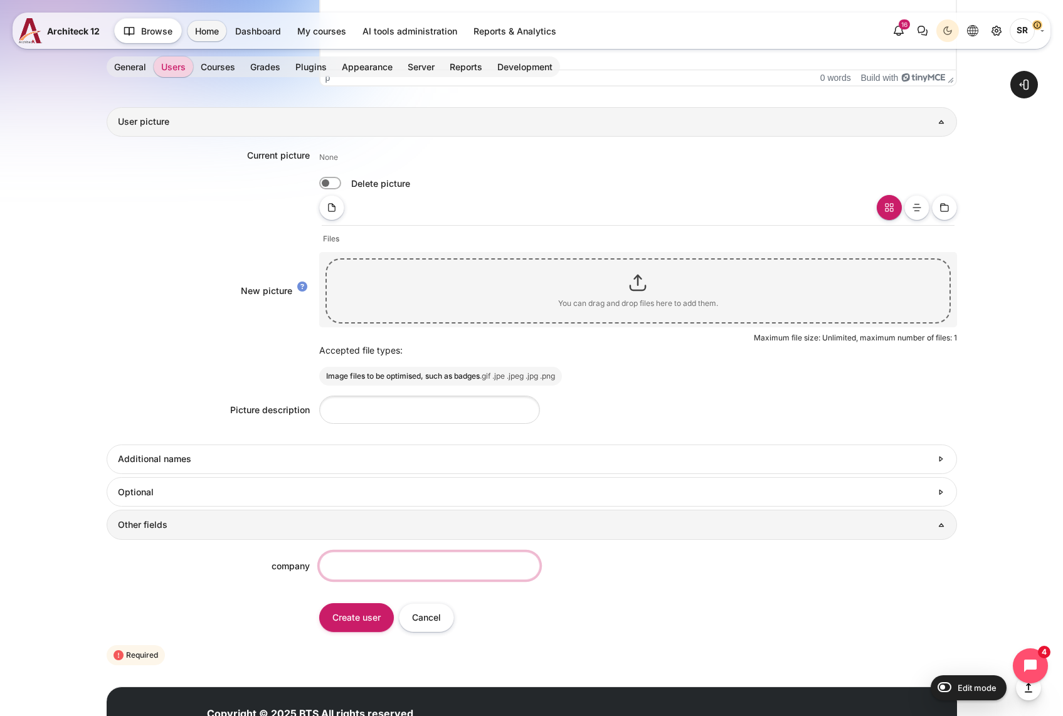
click at [359, 561] on input "company" at bounding box center [429, 566] width 221 height 28
type input "BTS"
click at [323, 618] on input "Create user" at bounding box center [356, 617] width 75 height 28
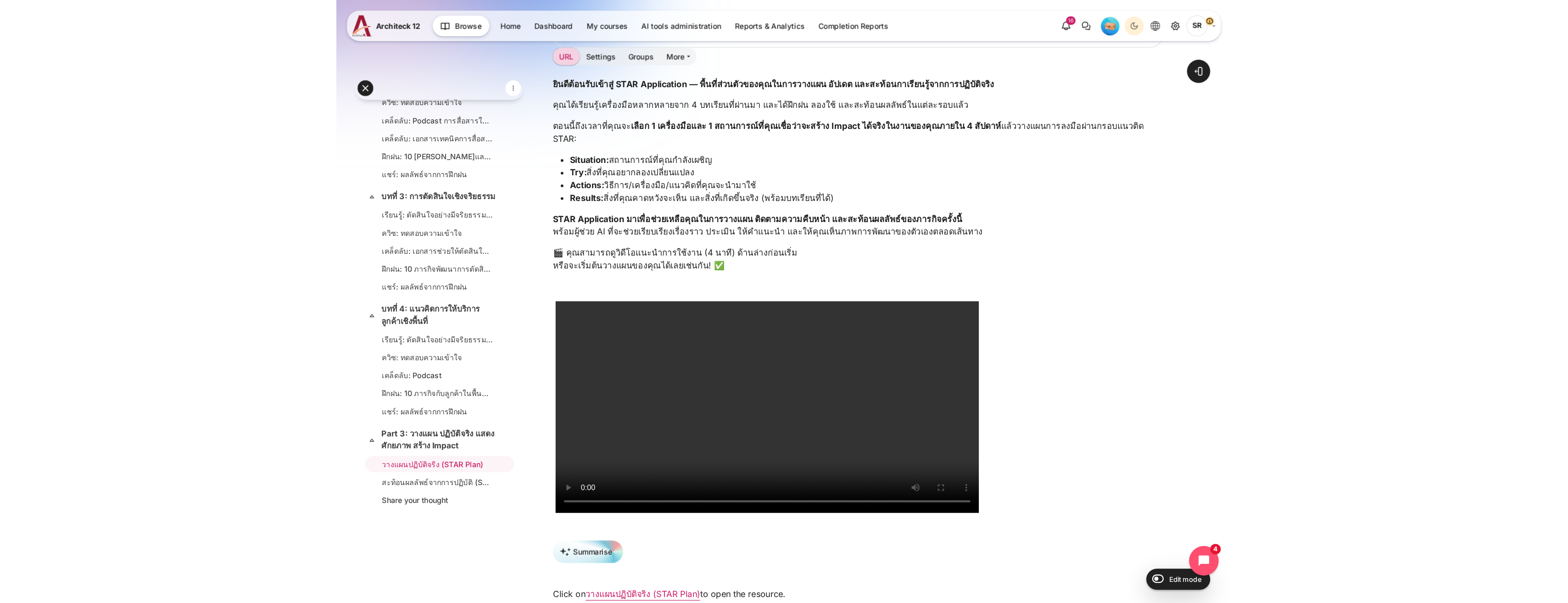
scroll to position [91, 0]
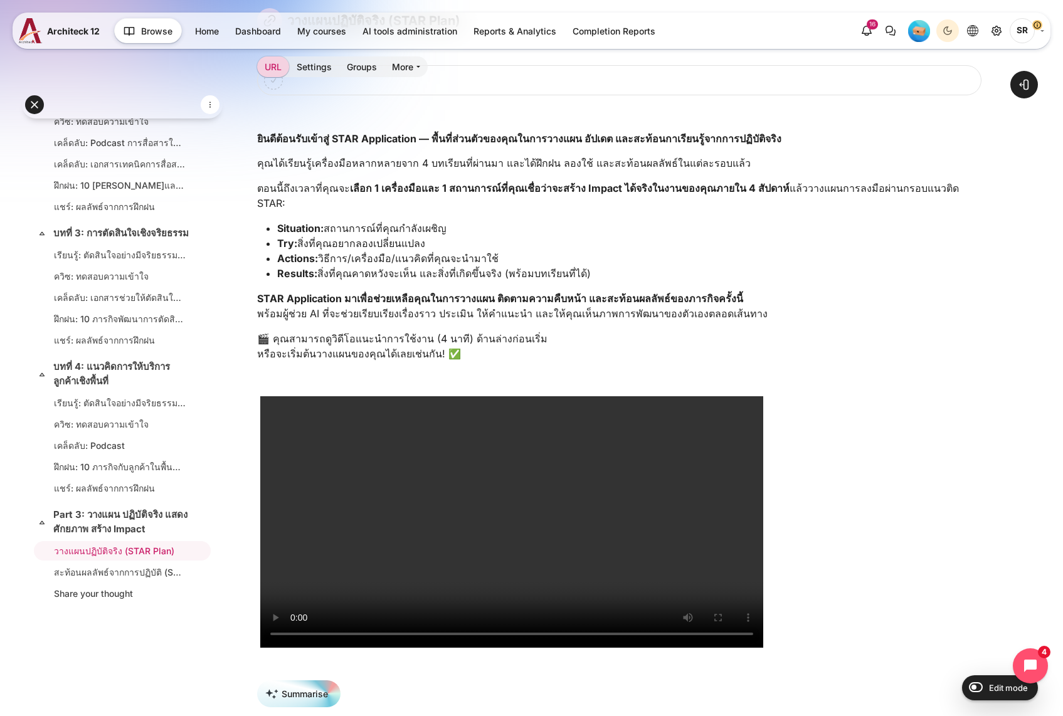
click at [439, 555] on video "https://vimeo.com/1117656732/ec6f09282f?share=copy" at bounding box center [511, 521] width 503 height 251
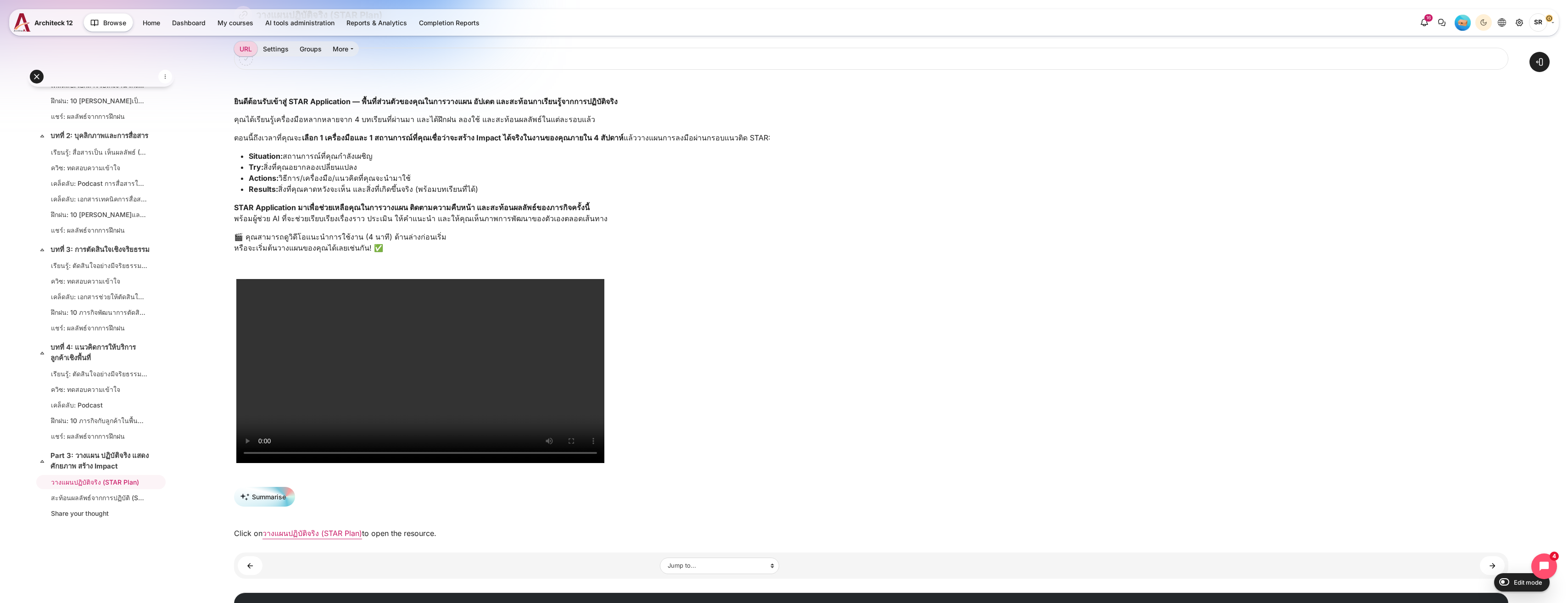
scroll to position [394, 0]
click at [273, 40] on div "วางแผนปฏิบัติจริง (STAR Plan) Blocks Completion requirements" at bounding box center [871, 272] width 1274 height 533
click at [275, 48] on link "Settings" at bounding box center [276, 48] width 37 height 15
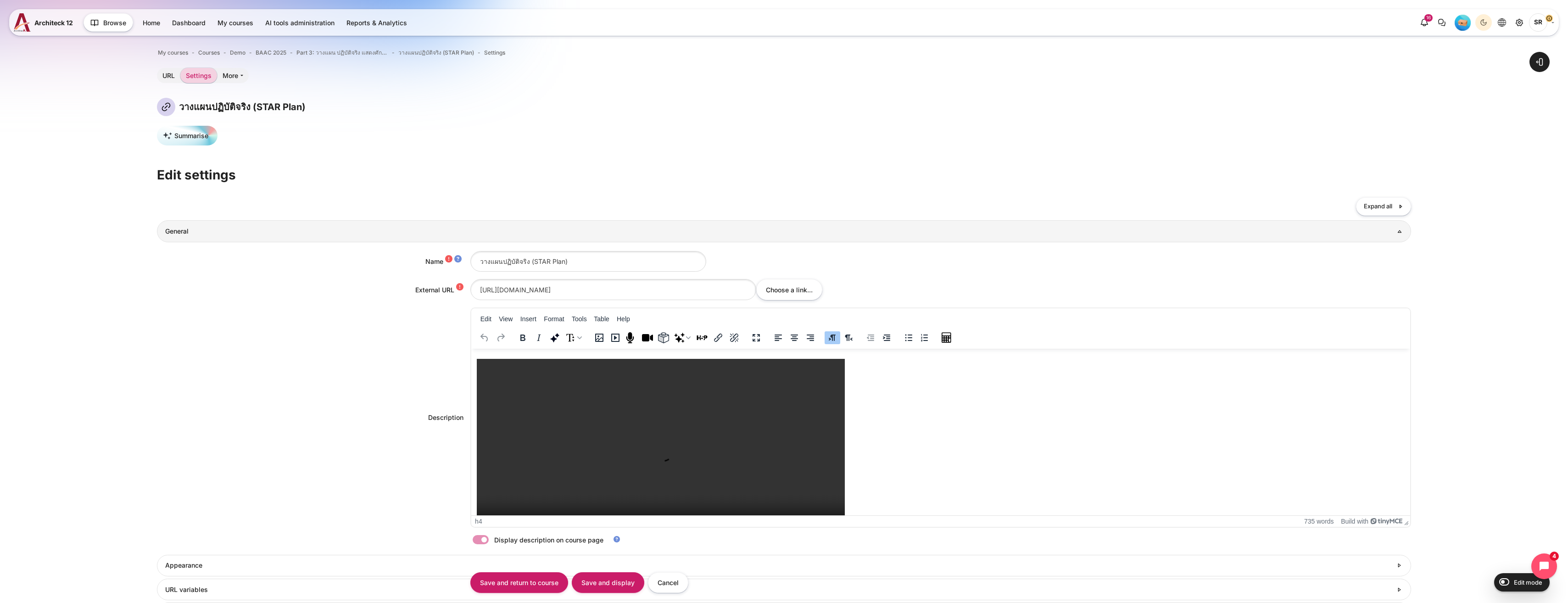
scroll to position [184, 0]
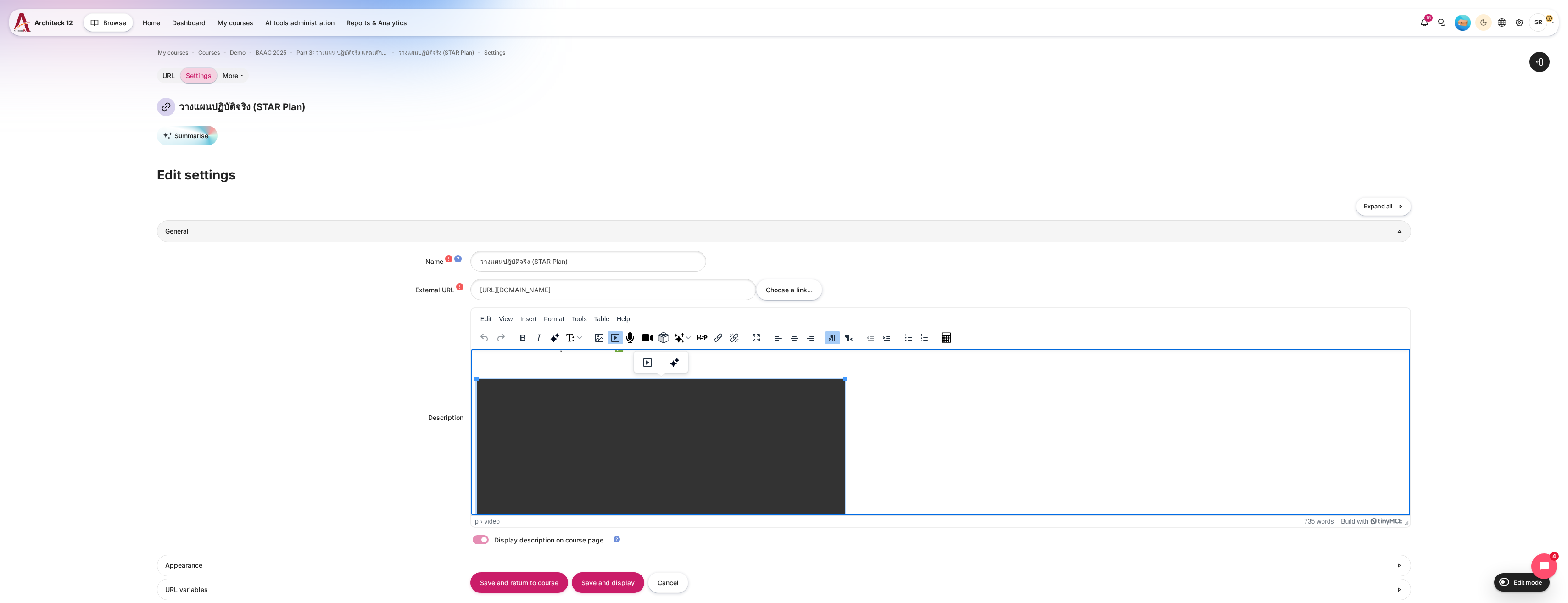
click at [729, 449] on video "[URL][DOMAIN_NAME]" at bounding box center [660, 470] width 368 height 184
click at [614, 337] on icon "Multimedia" at bounding box center [615, 337] width 8 height 8
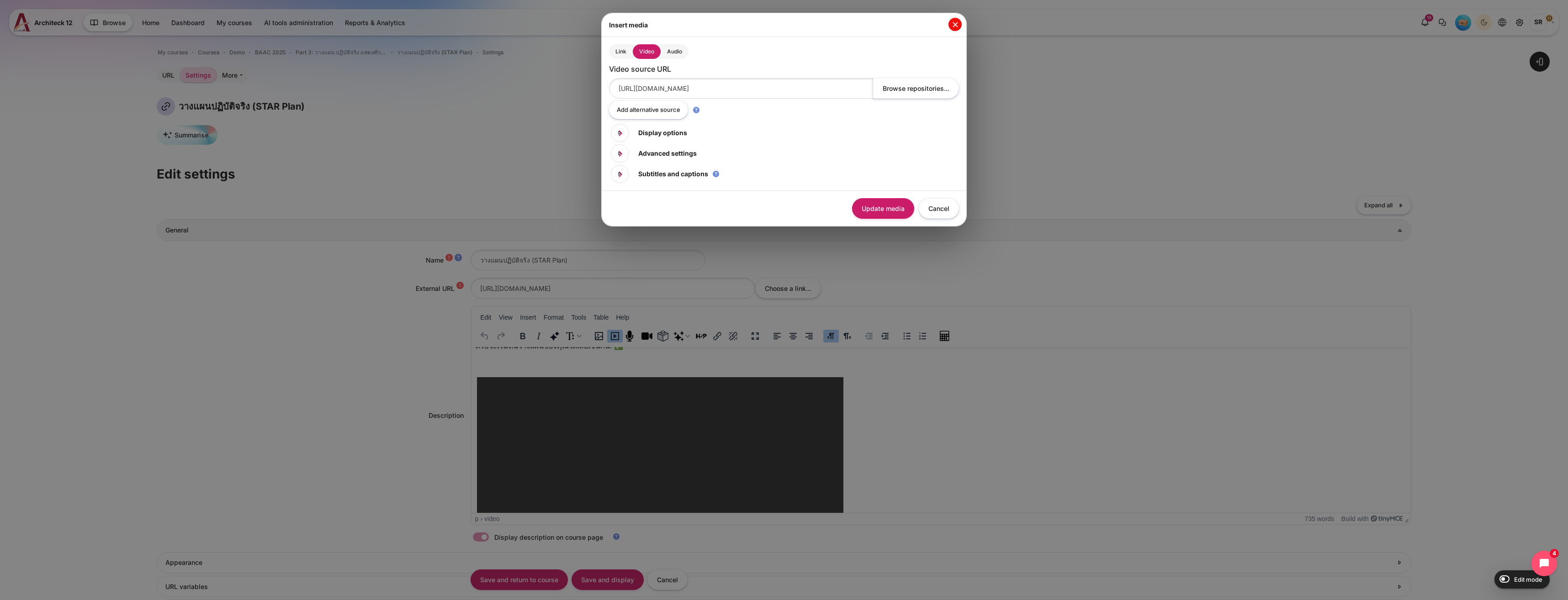
click at [952, 23] on button "Close" at bounding box center [955, 24] width 13 height 13
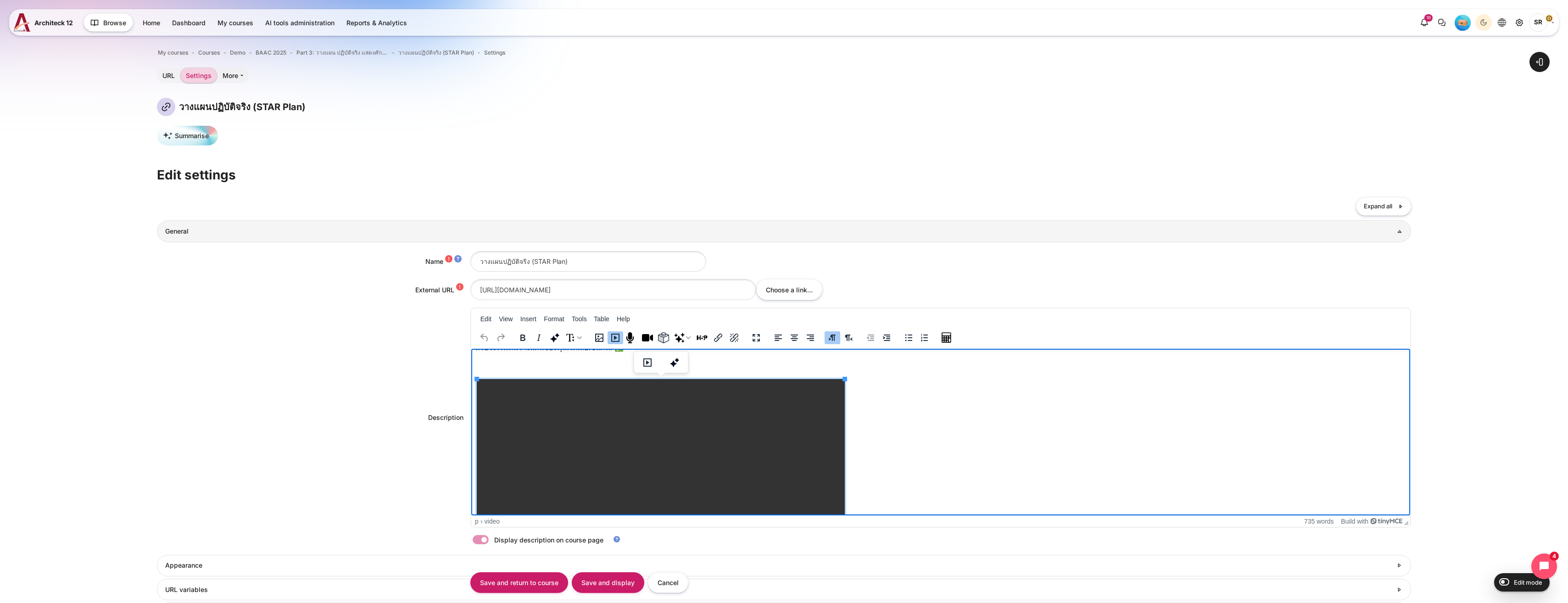
click at [768, 411] on video "[URL][DOMAIN_NAME]" at bounding box center [660, 470] width 368 height 184
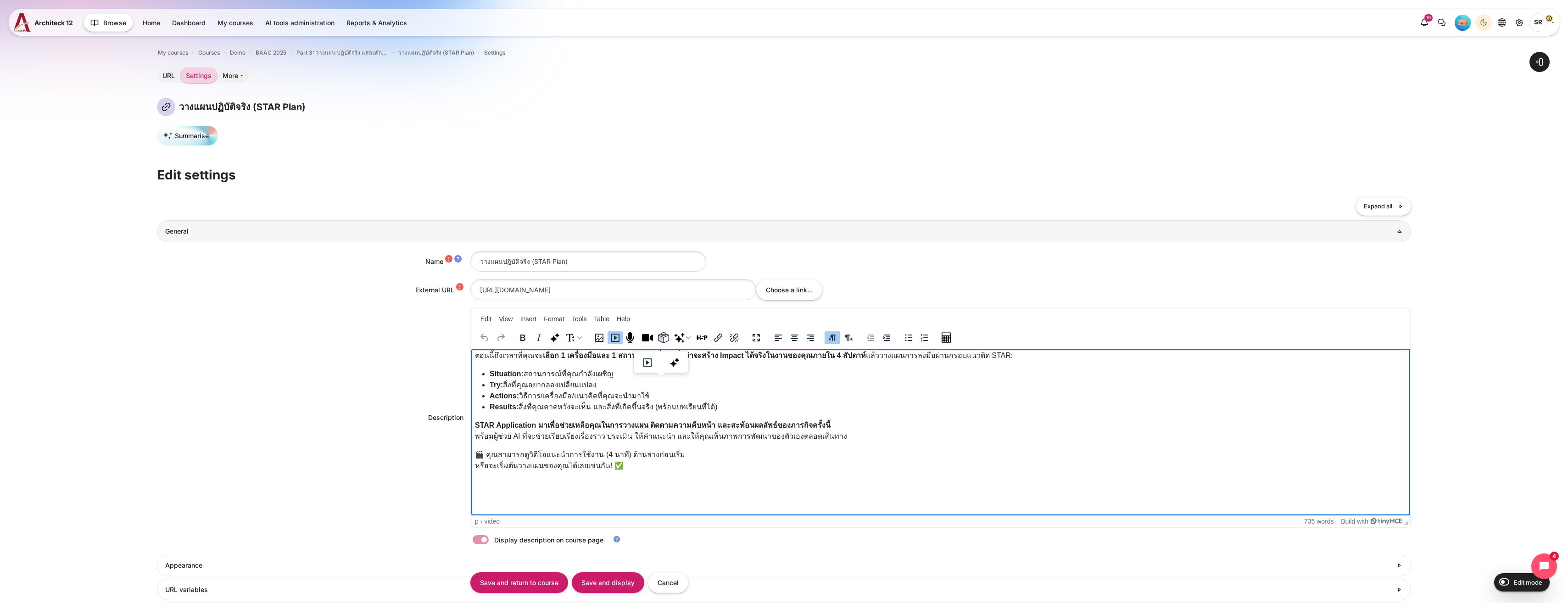
scroll to position [66, 0]
click at [516, 482] on p "Rich text area. Press ALT-0 for help." at bounding box center [941, 483] width 932 height 11
paste body "Rich text area. Press ALT-0 for help."
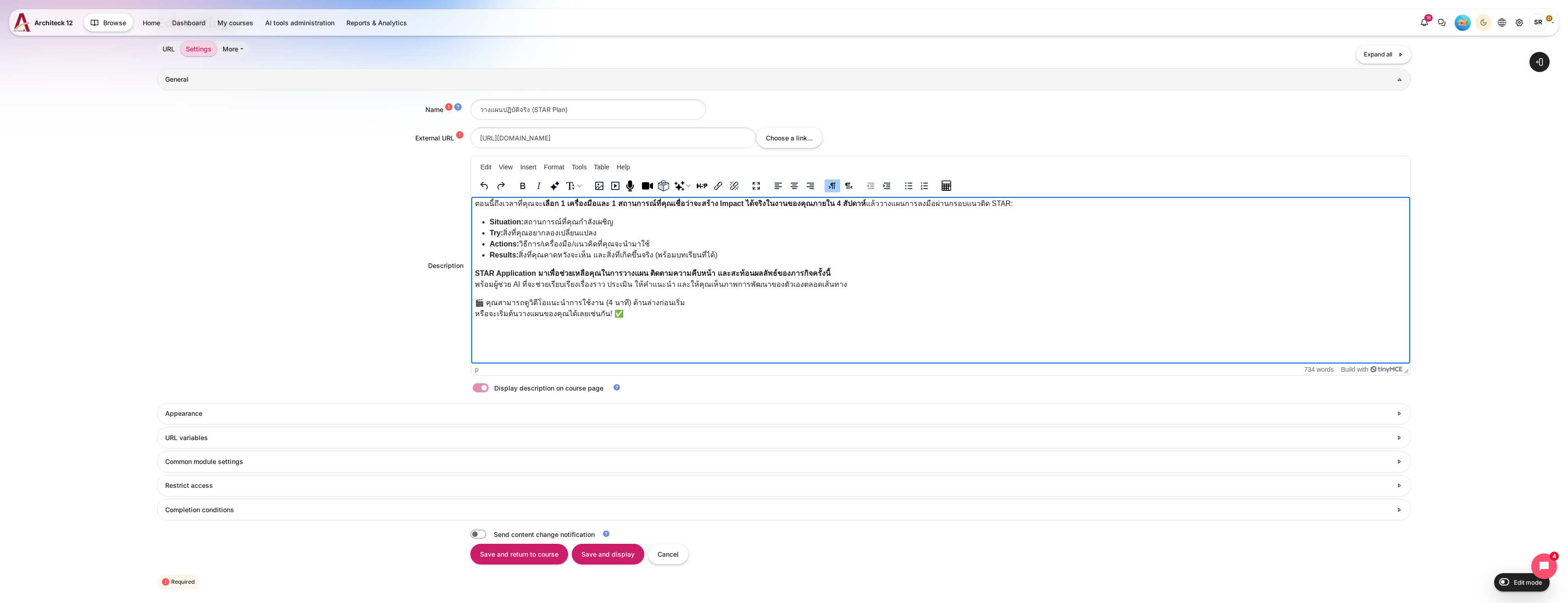
scroll to position [34, 0]
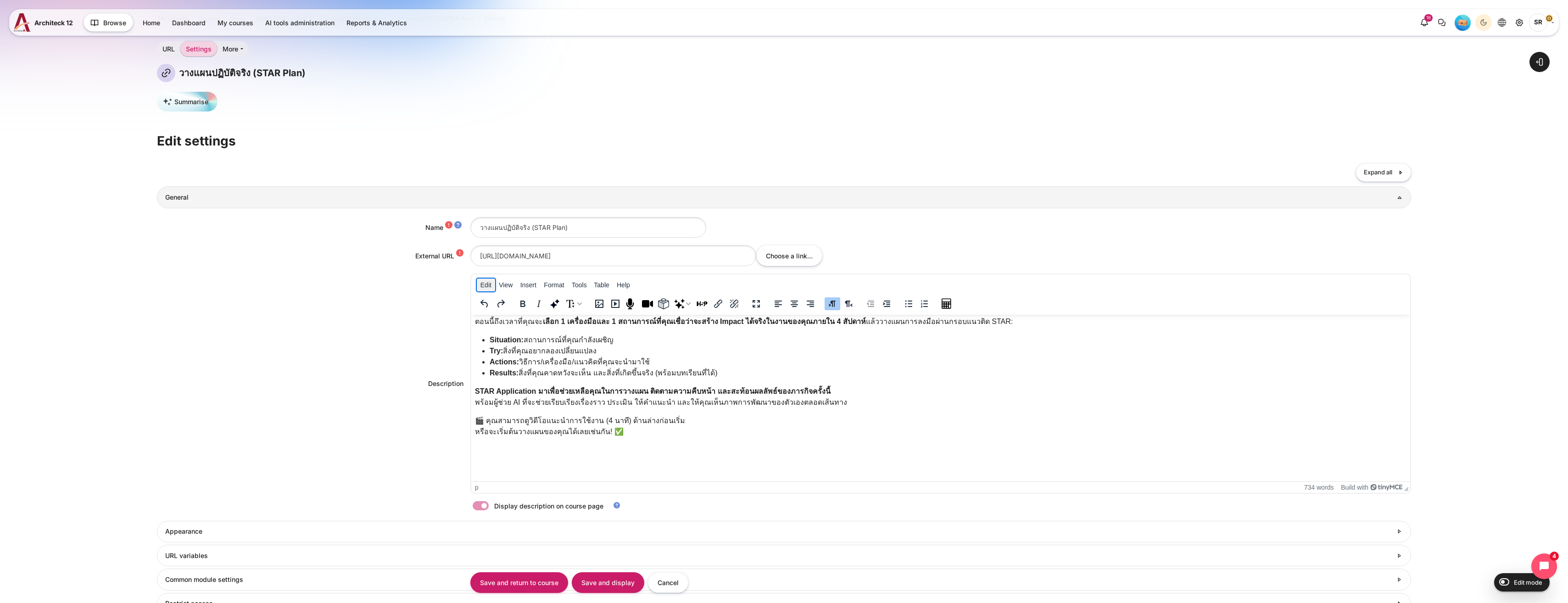
click at [487, 290] on button "Edit" at bounding box center [485, 285] width 18 height 13
click at [633, 304] on image "Record audio" at bounding box center [631, 304] width 11 height 11
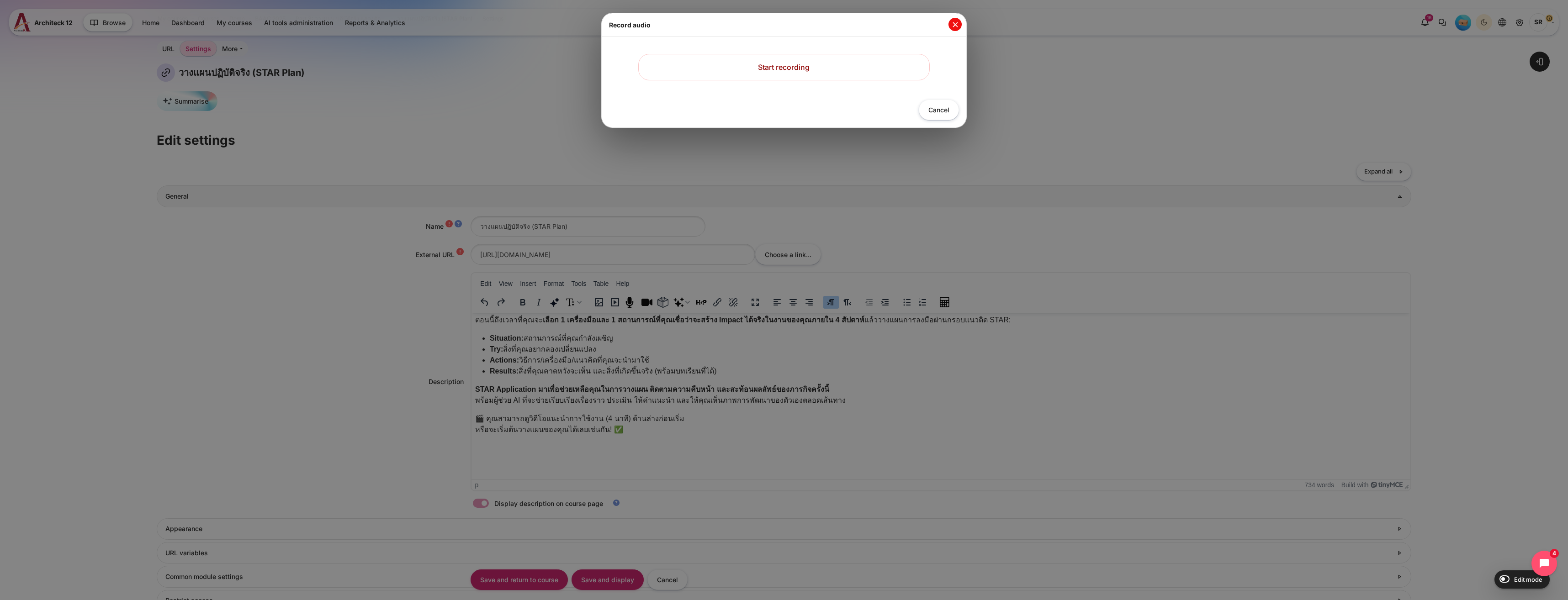
click at [949, 25] on button "Close" at bounding box center [955, 24] width 13 height 13
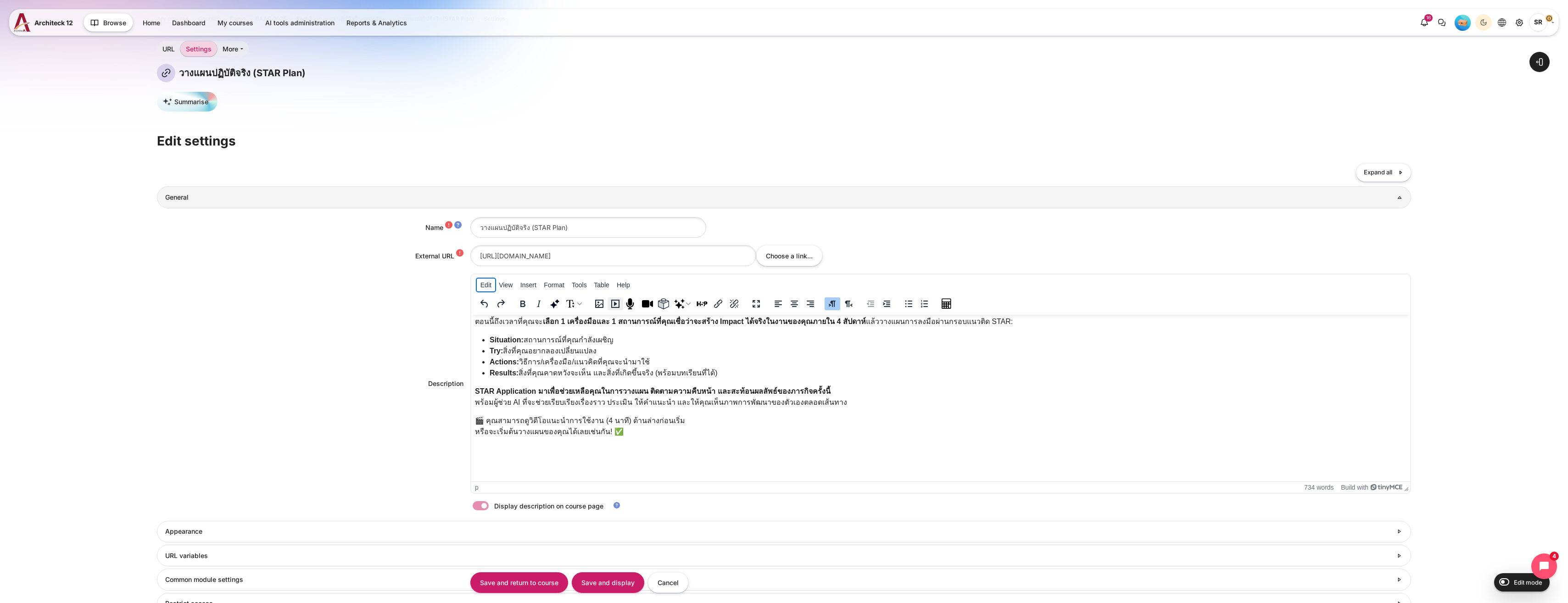
click at [612, 308] on icon "Multimedia" at bounding box center [615, 304] width 11 height 11
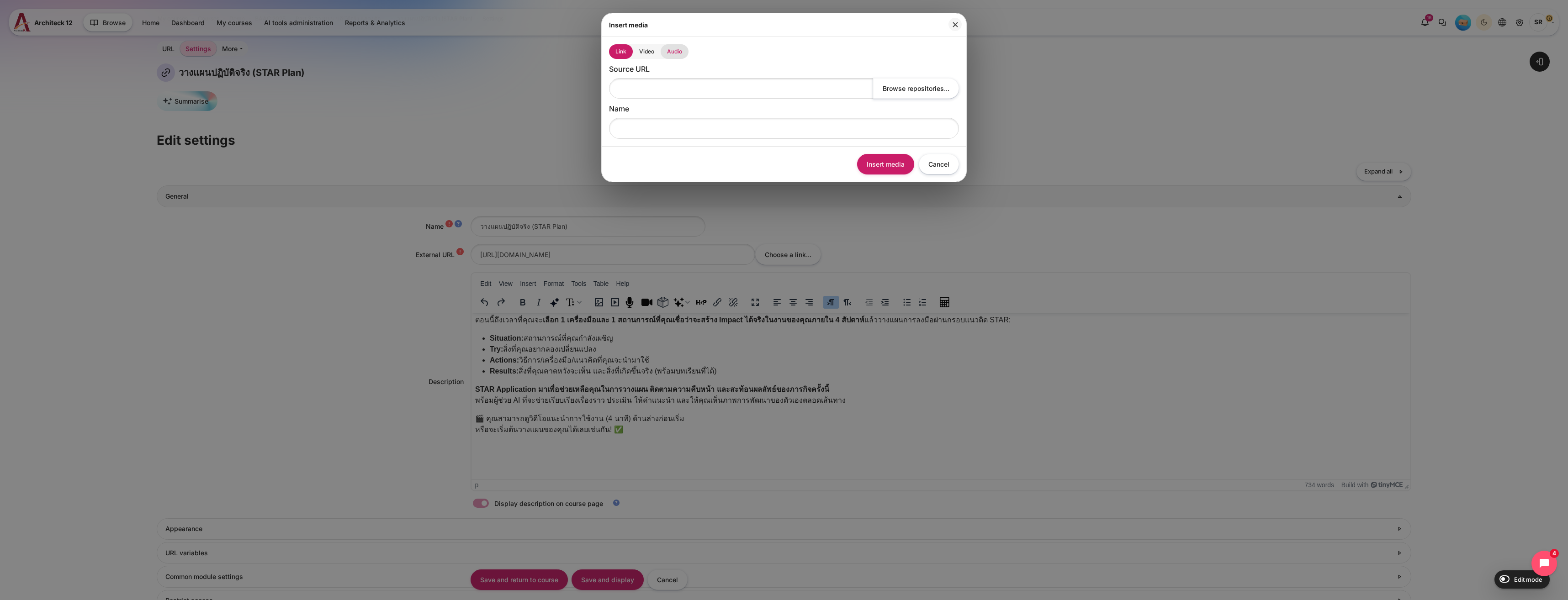
click at [679, 52] on link "Audio" at bounding box center [675, 52] width 28 height 15
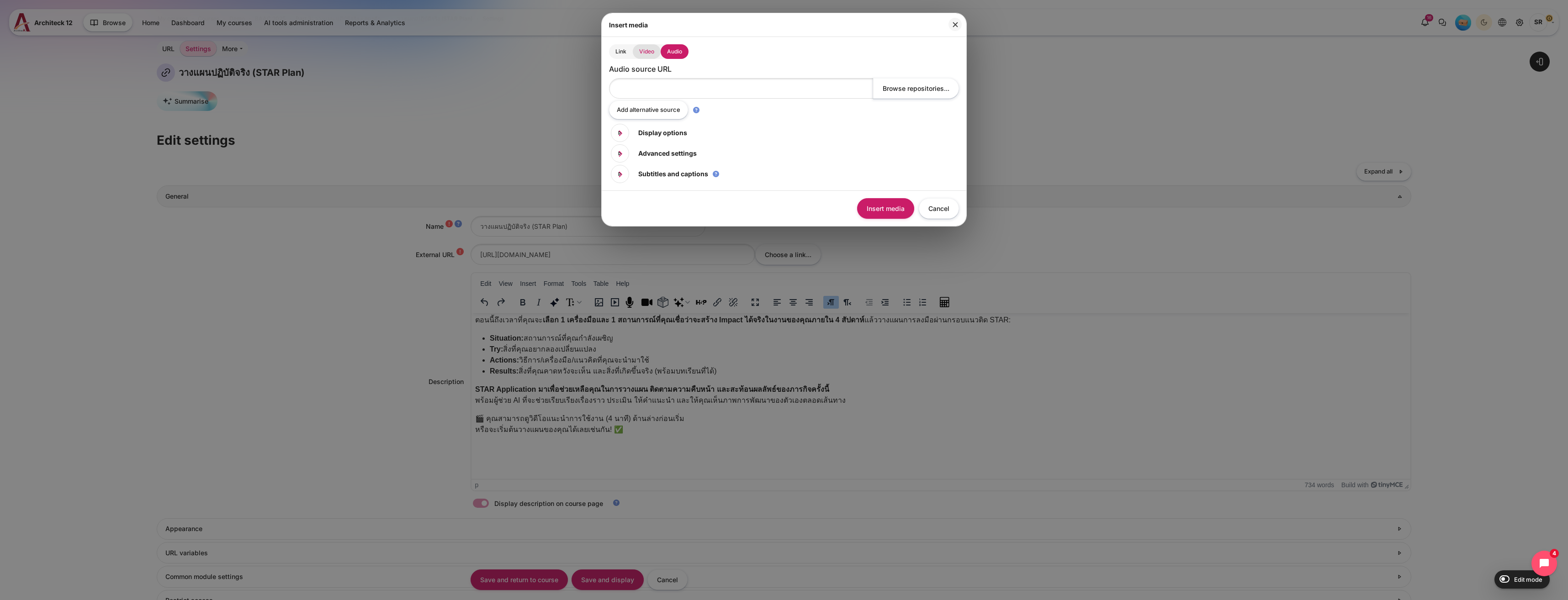
click at [642, 53] on link "Video" at bounding box center [646, 52] width 28 height 15
click at [623, 52] on link "Link" at bounding box center [621, 52] width 24 height 15
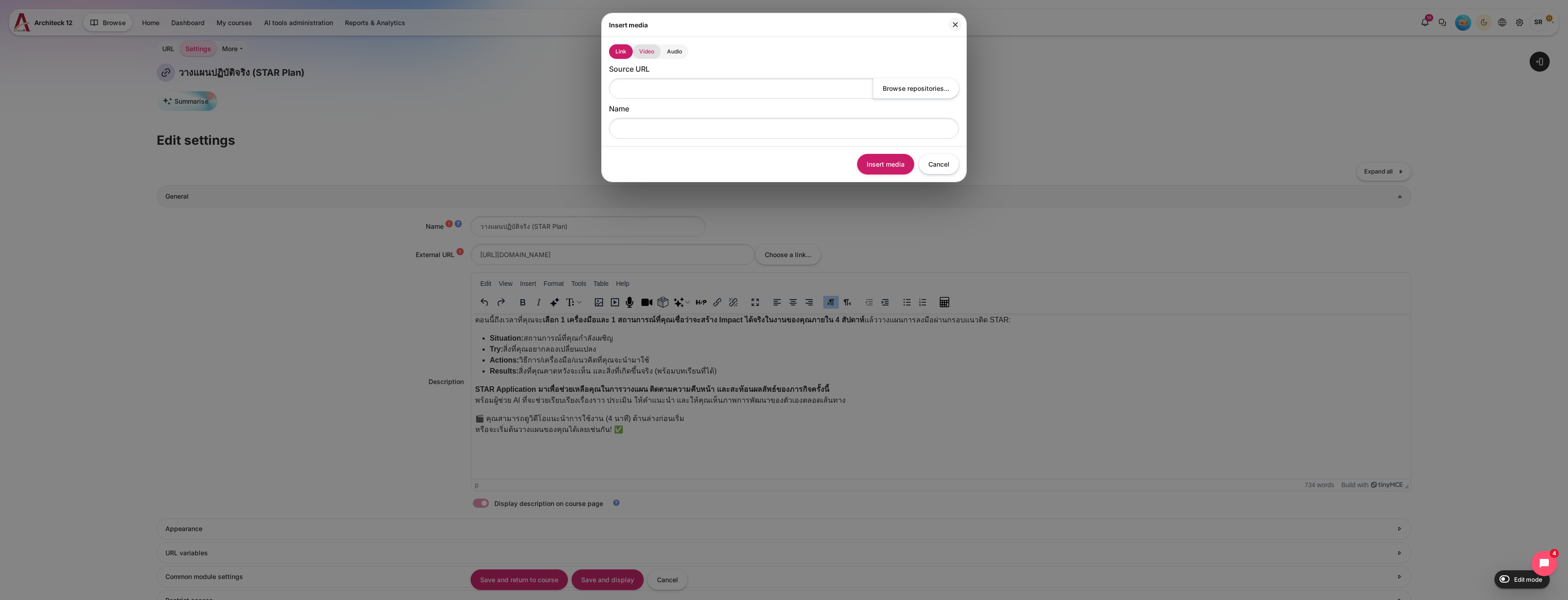
click at [648, 50] on link "Video" at bounding box center [646, 52] width 28 height 15
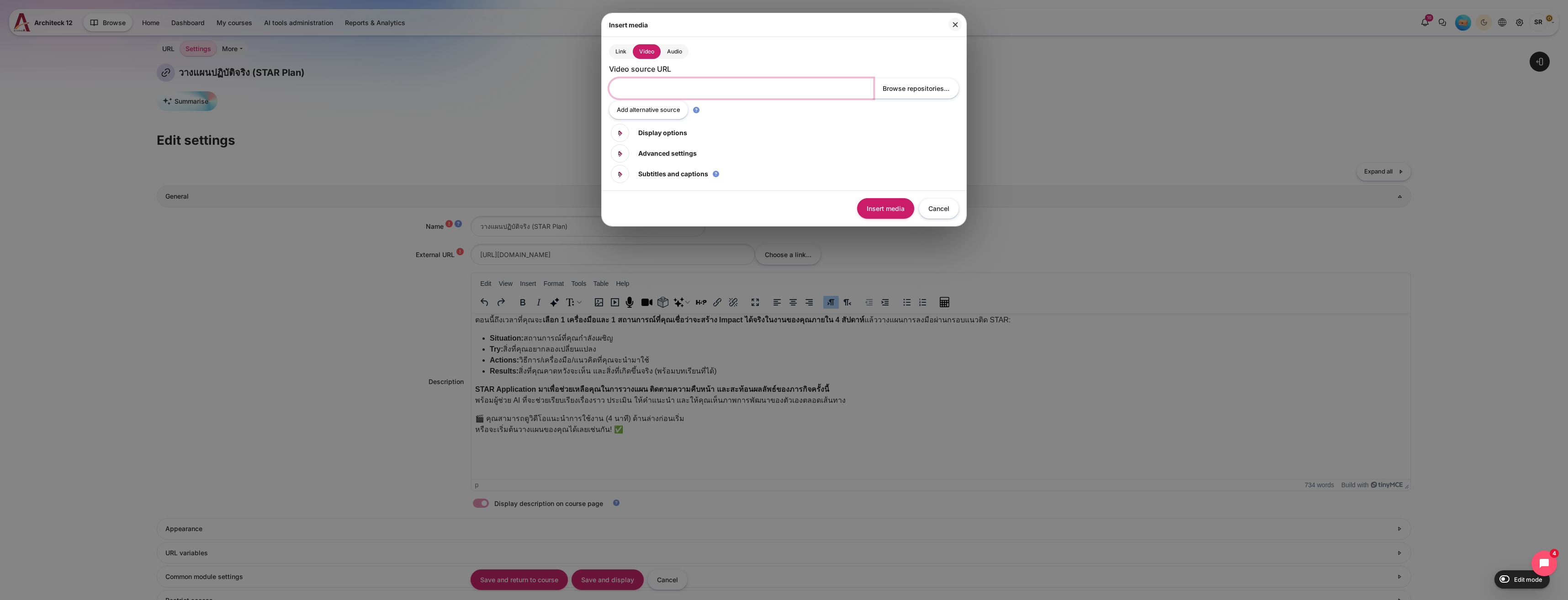
click at [690, 91] on input "Video source URL" at bounding box center [741, 88] width 264 height 20
click at [939, 221] on div "Insert media Cancel" at bounding box center [784, 208] width 364 height 36
click at [937, 213] on button "Cancel" at bounding box center [938, 208] width 40 height 20
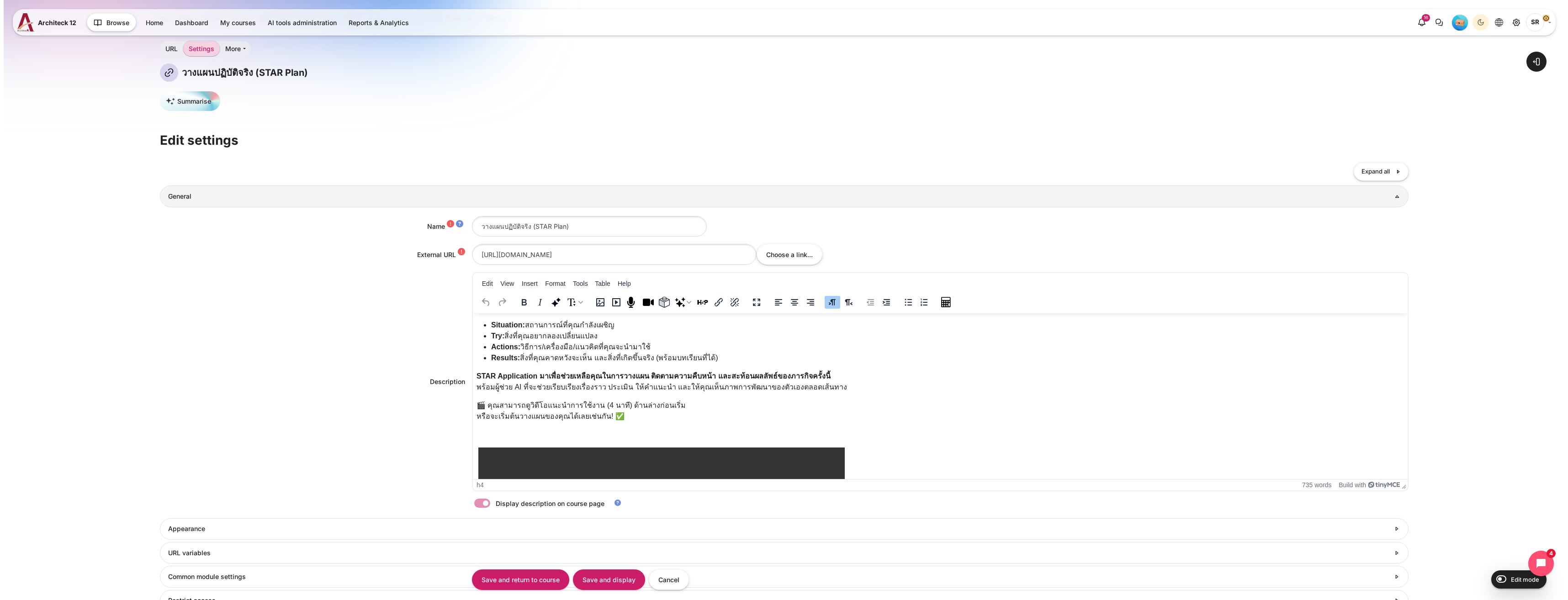
scroll to position [228, 0]
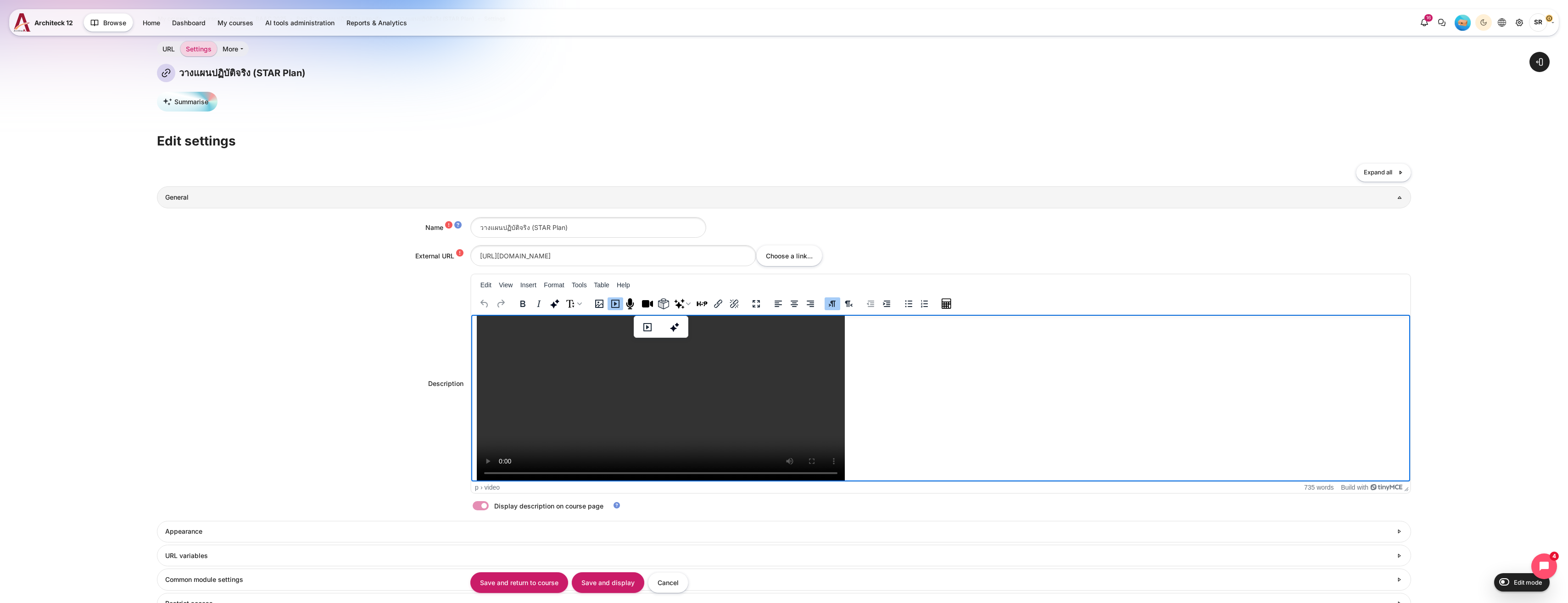
click at [758, 419] on video "[URL][DOMAIN_NAME]" at bounding box center [660, 390] width 368 height 184
click at [644, 326] on icon "Multimedia" at bounding box center [647, 326] width 11 height 11
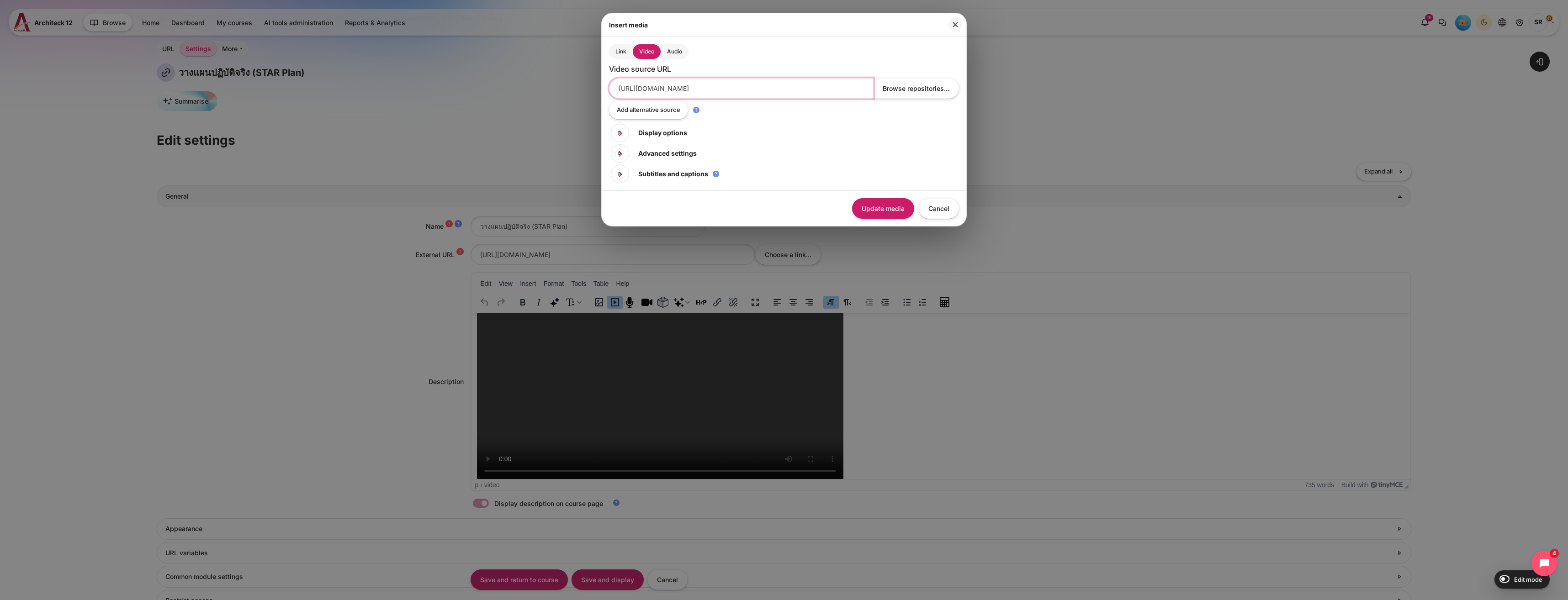
drag, startPoint x: 804, startPoint y: 92, endPoint x: 447, endPoint y: 93, distance: 357.0
click at [447, 93] on div "Insert media Link Video Audio Source URL Browse repositories... Name Title id" at bounding box center [784, 300] width 1568 height 600
click at [618, 135] on icon at bounding box center [619, 133] width 8 height 8
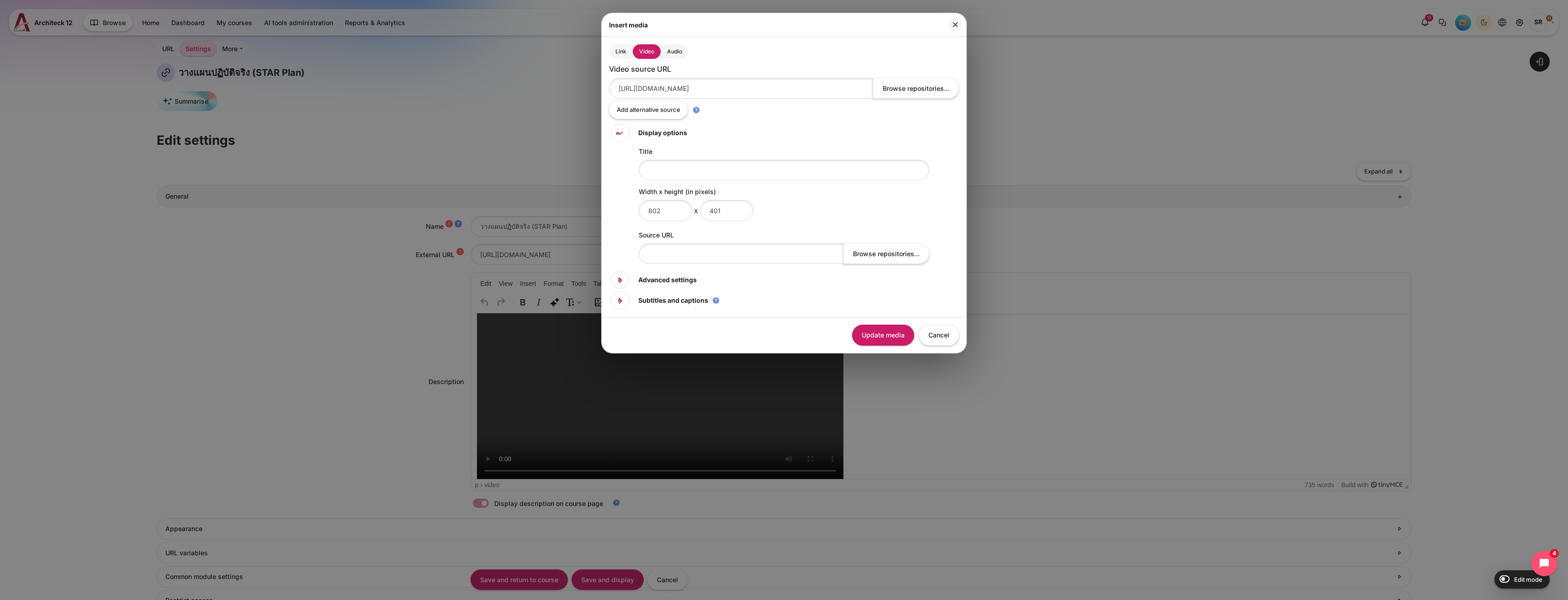
click at [630, 283] on div "Advanced settings Advanced settings" at bounding box center [654, 280] width 86 height 18
click at [627, 280] on span at bounding box center [619, 280] width 17 height 17
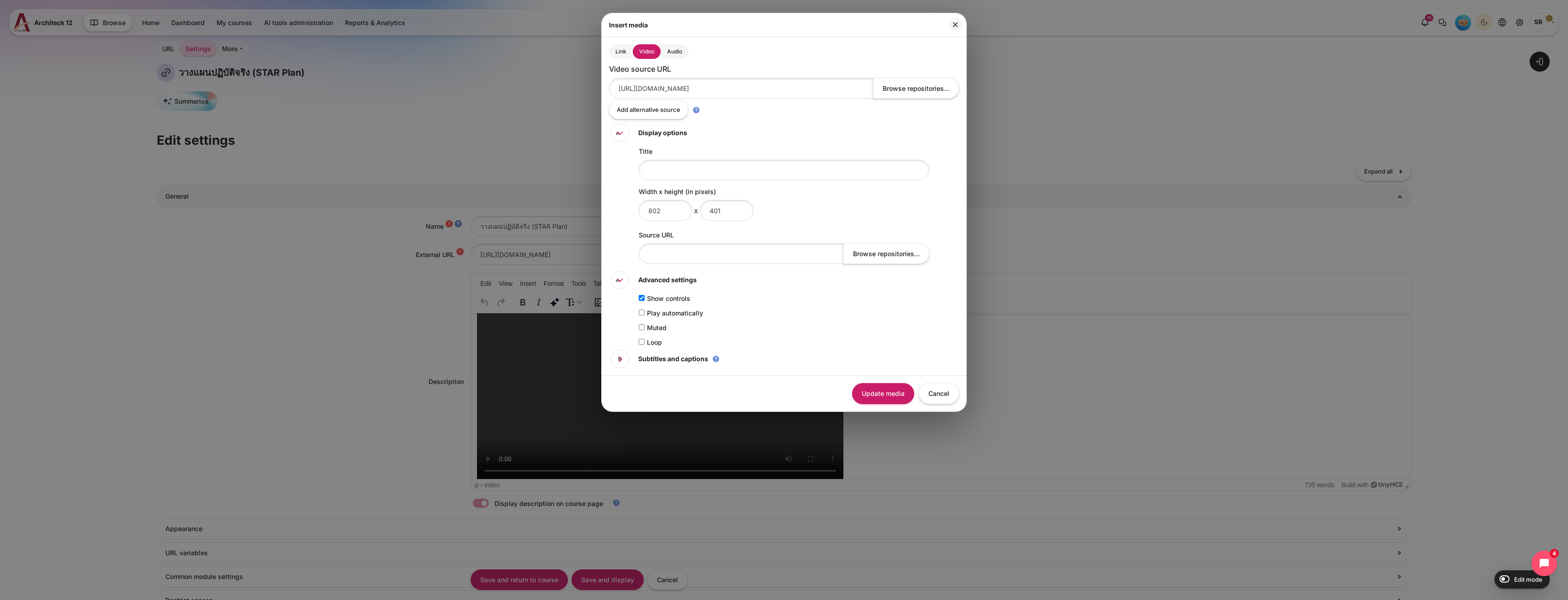
click at [643, 311] on input "Play automatically" at bounding box center [641, 312] width 6 height 6
click at [624, 358] on span at bounding box center [619, 359] width 9 height 10
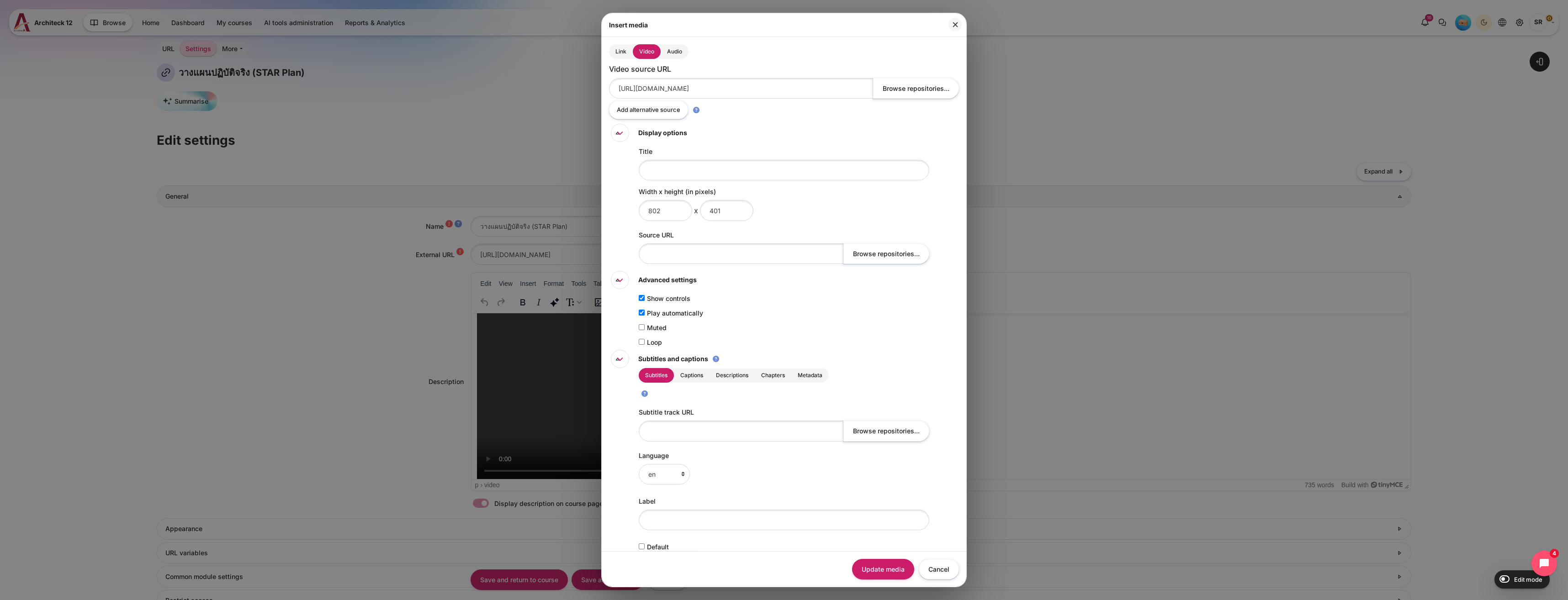
scroll to position [28, 0]
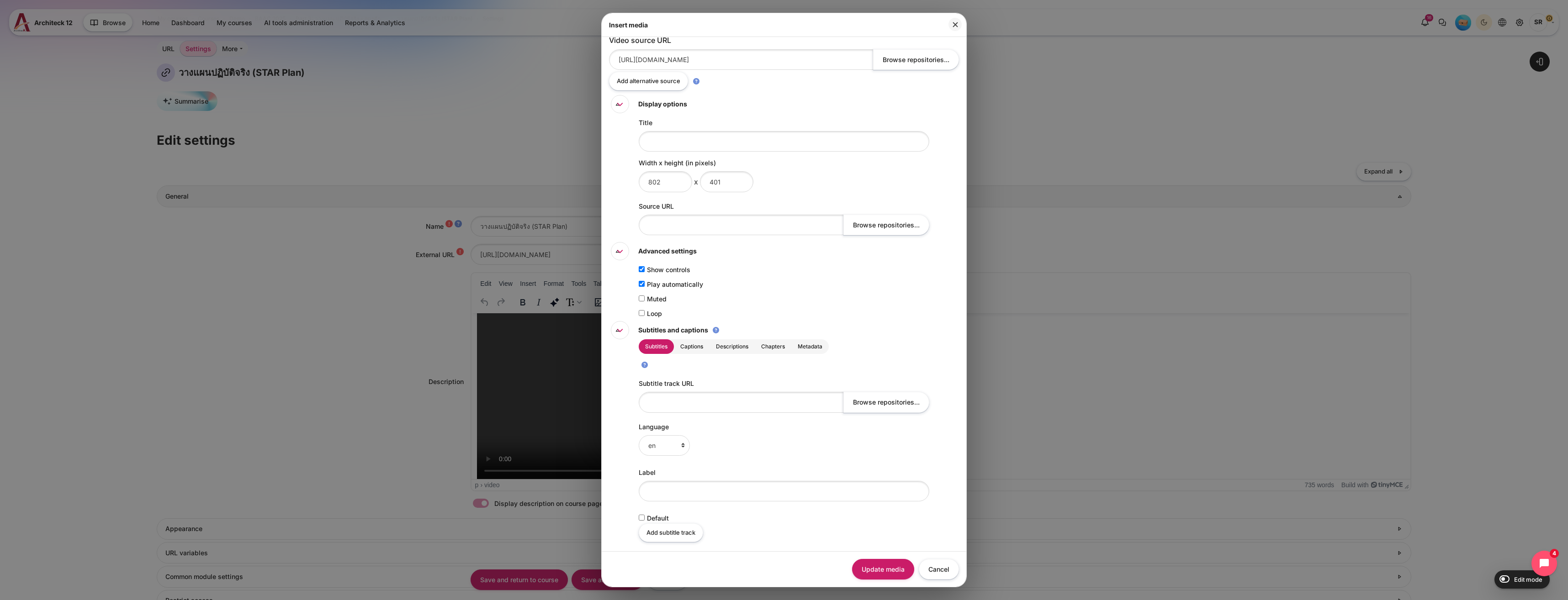
click at [641, 283] on input "Play automatically" at bounding box center [641, 284] width 6 height 6
checkbox input "false"
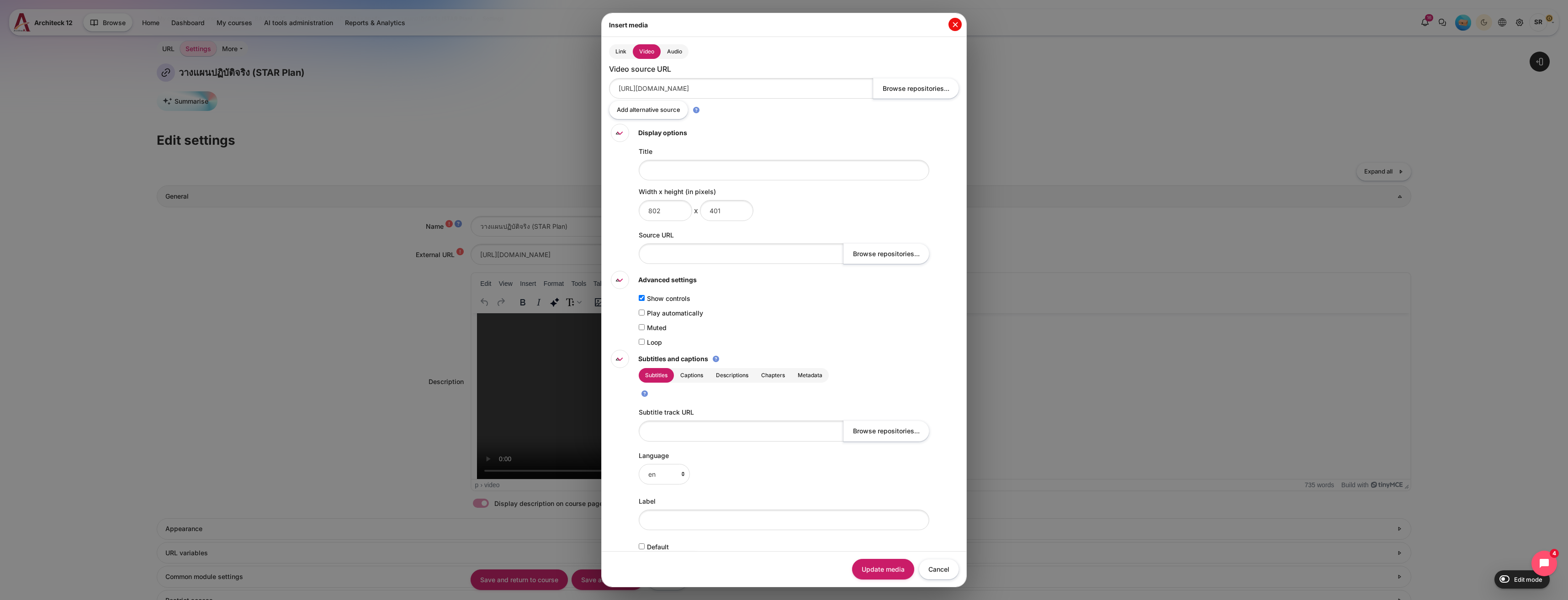
click at [955, 24] on button "Close" at bounding box center [955, 24] width 13 height 13
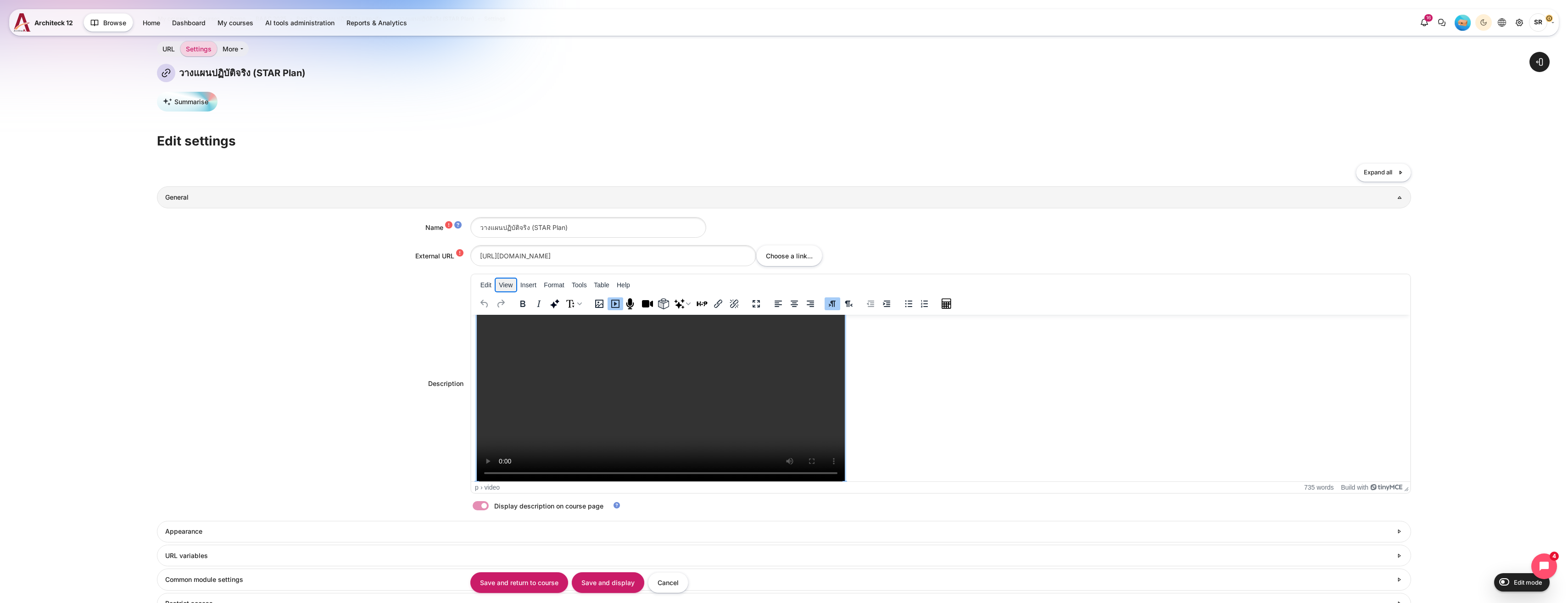
click at [501, 291] on button "View" at bounding box center [506, 285] width 21 height 13
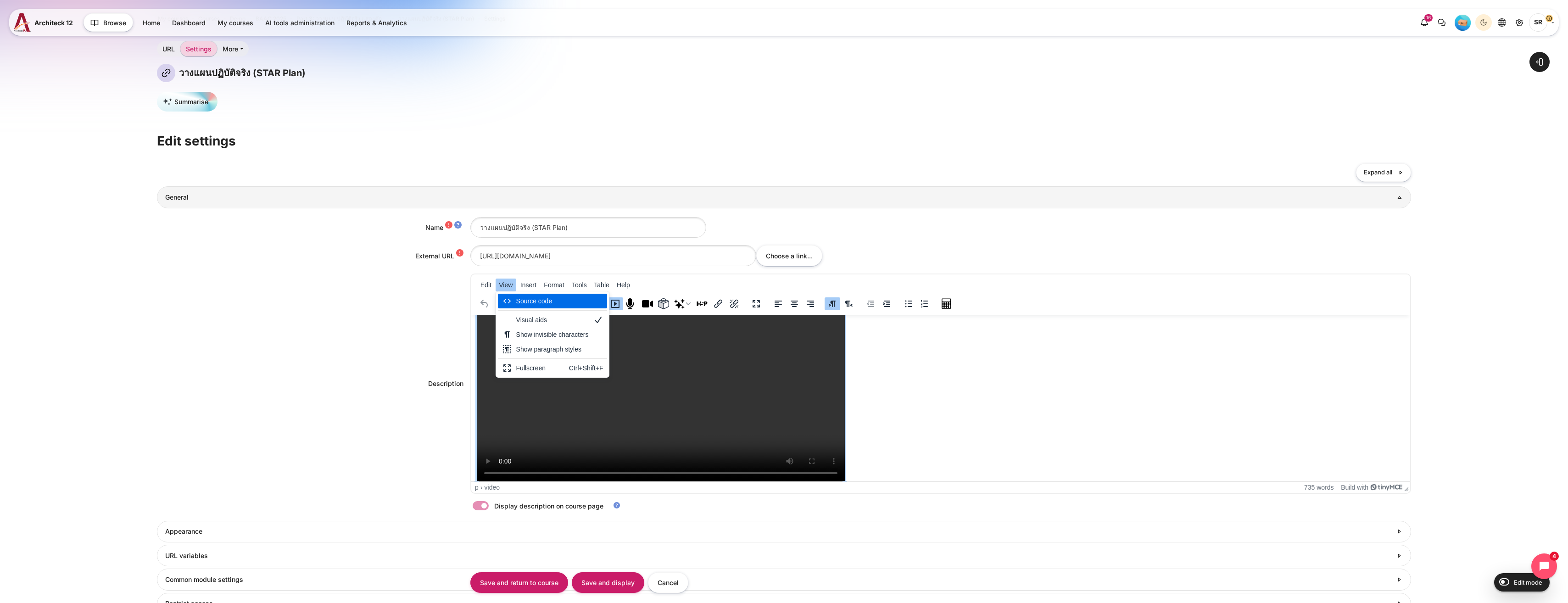
click at [547, 303] on div "Source code" at bounding box center [559, 301] width 87 height 11
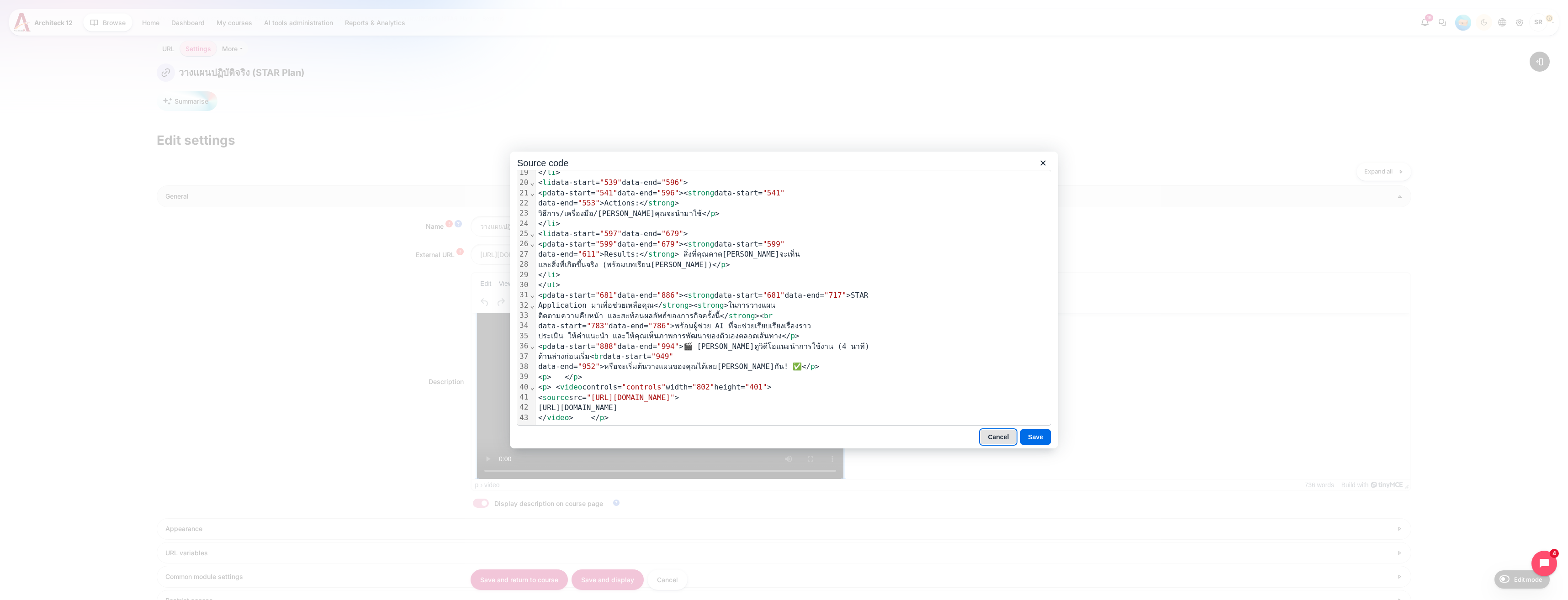
scroll to position [195, 0]
click at [630, 413] on div "</ video > </ p >" at bounding box center [793, 418] width 515 height 10
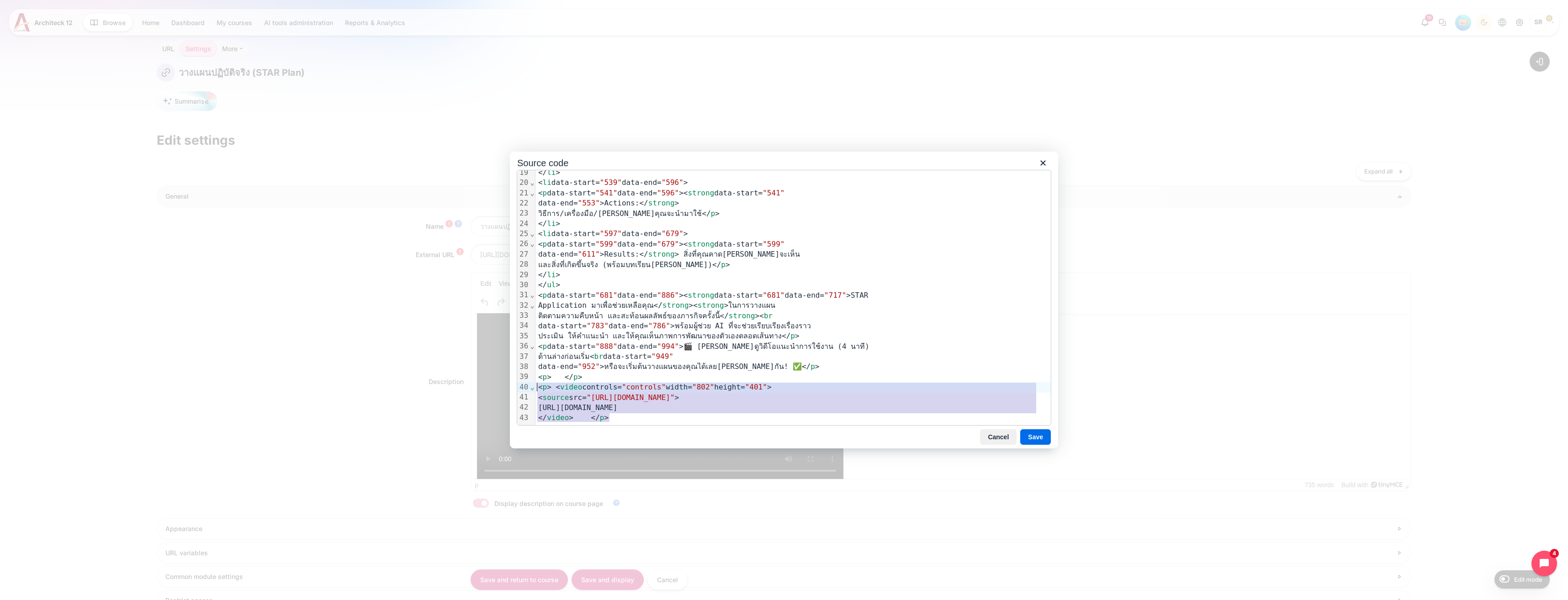
drag, startPoint x: 625, startPoint y: 413, endPoint x: 528, endPoint y: 382, distance: 101.8
click at [528, 382] on div "99 1 2 3 4 5 6 7 8 9 10 11 12 13 14 15 16 17 18 19 20 21 22 23 24 25 26 27 28 2…" at bounding box center [784, 298] width 533 height 255
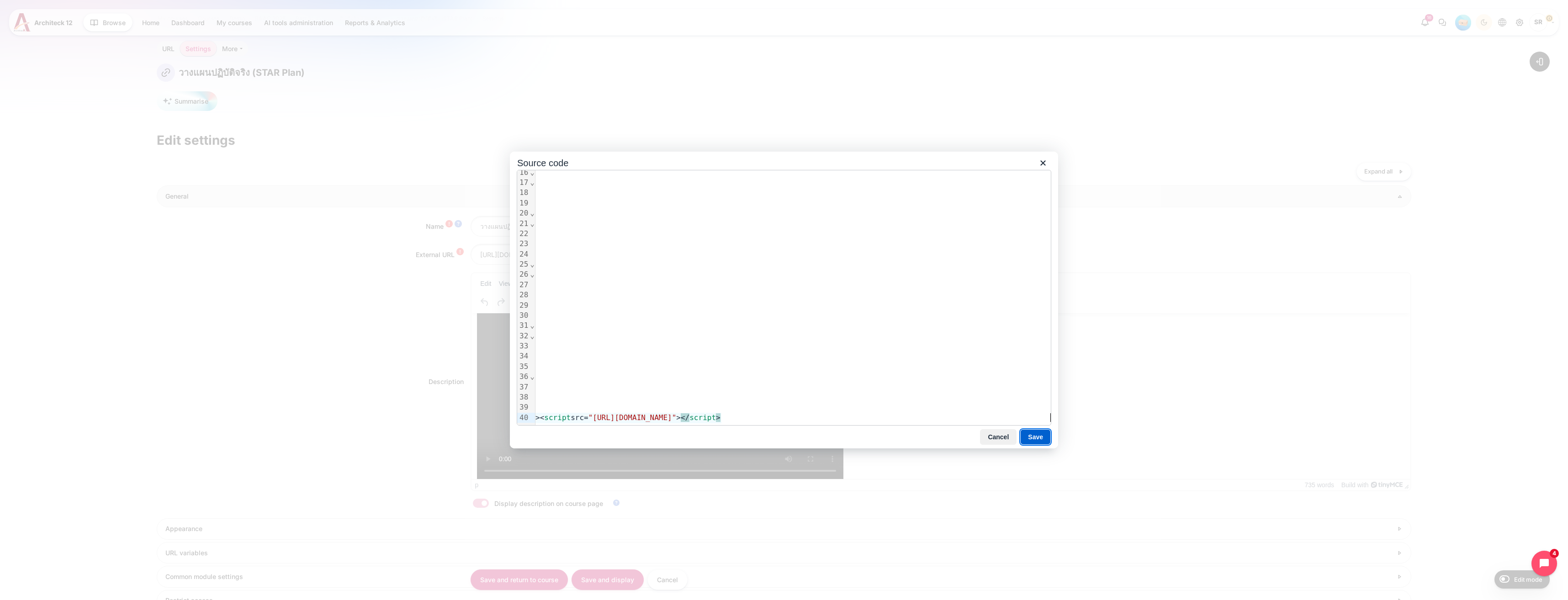
click at [1050, 439] on button "Save" at bounding box center [1035, 436] width 31 height 15
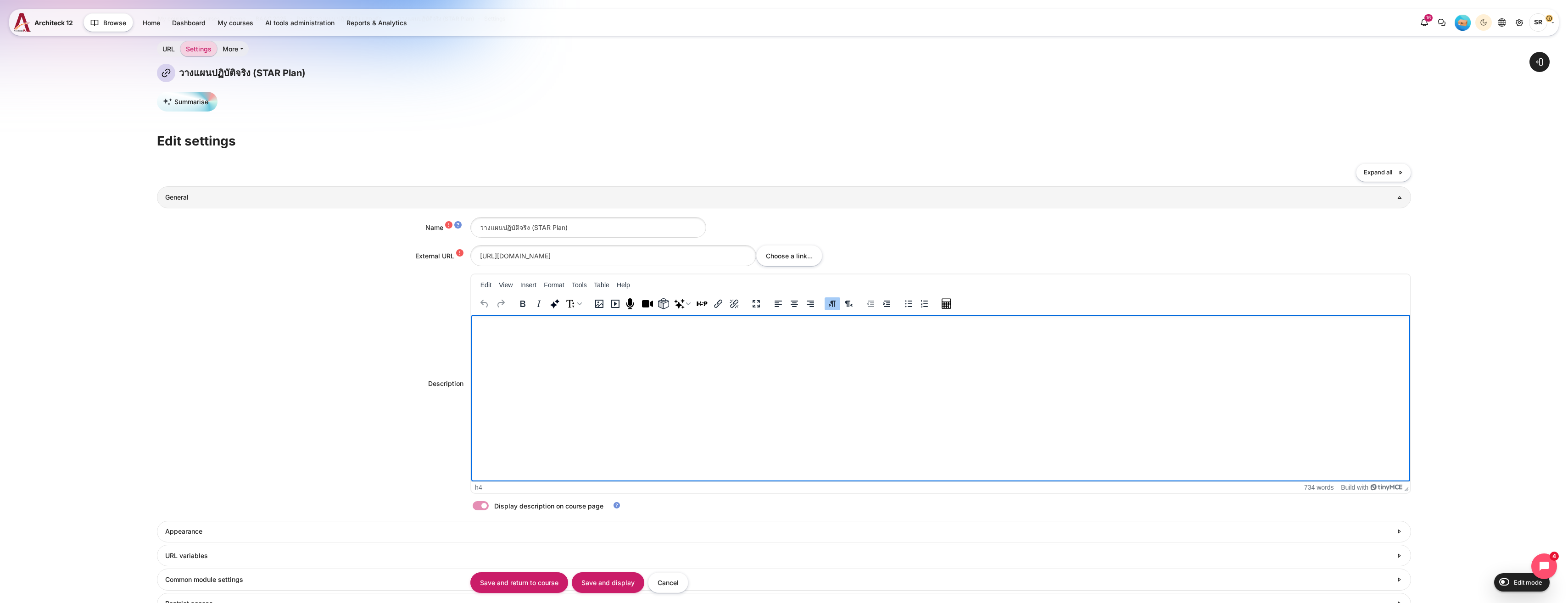
scroll to position [367, 0]
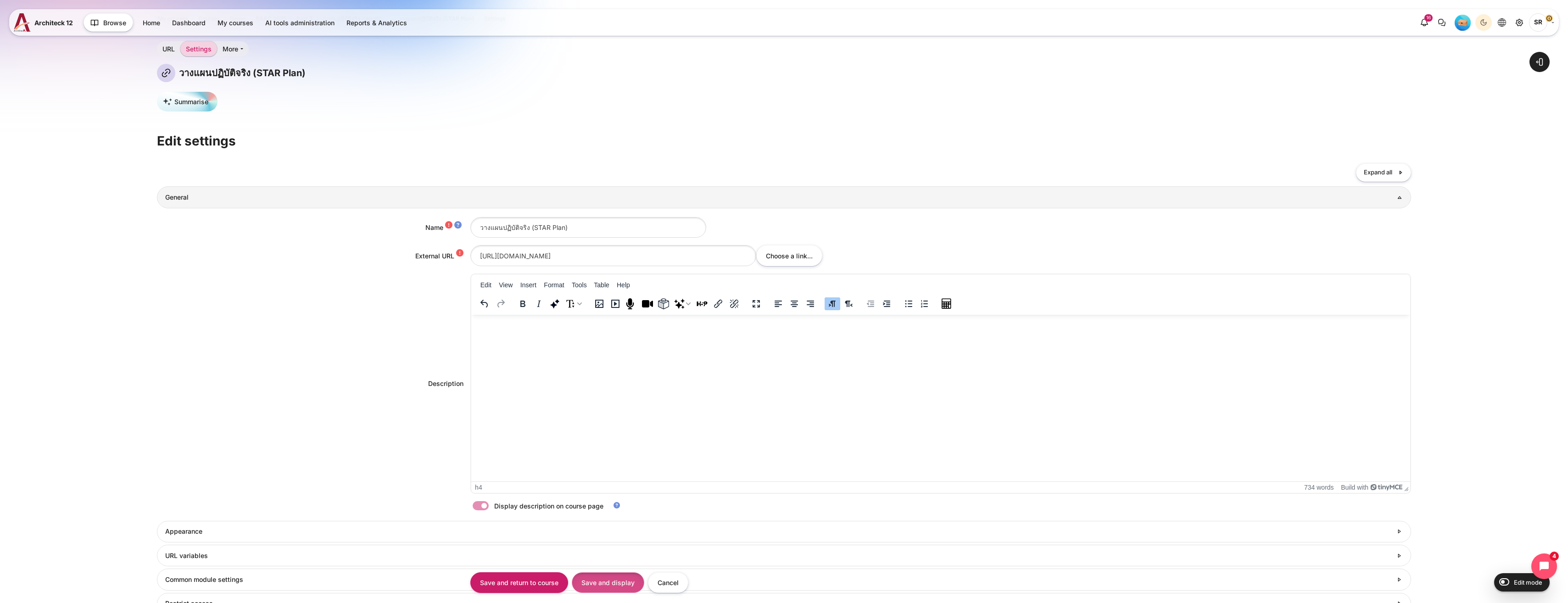
click at [621, 587] on input "Save and display" at bounding box center [608, 583] width 72 height 20
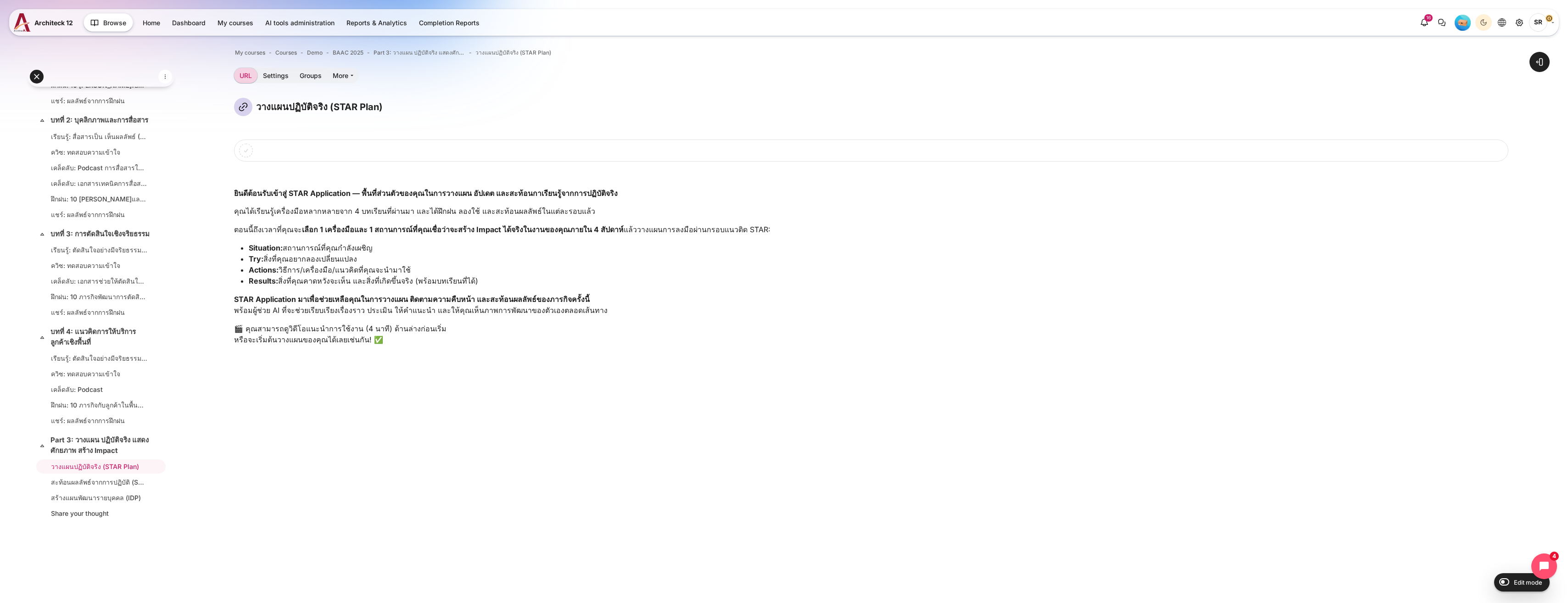
click at [677, 305] on p "STAR Application มาเพื่อช่วยเหลือคุณ ในการวางแผน ติดตามความคืบหน้า และสะท้อนผลล…" at bounding box center [871, 304] width 1274 height 22
click at [93, 437] on link "Part 3: วางแผน ปฏิบัติจริง แสดงศักยภาพ สร้าง Impact" at bounding box center [100, 445] width 99 height 20
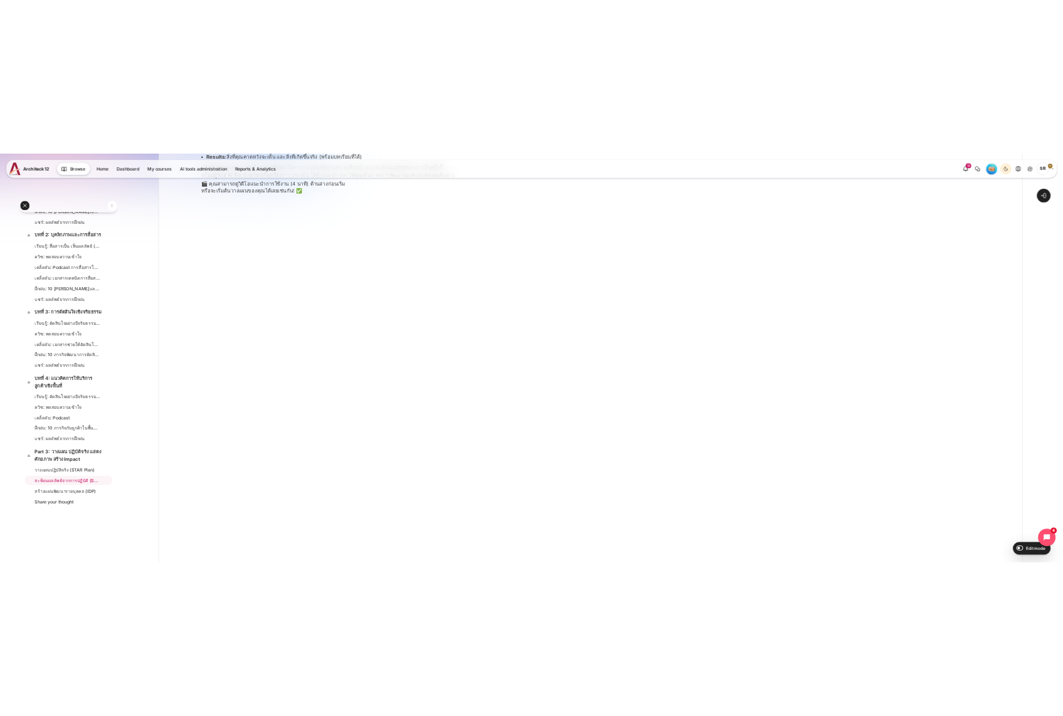
scroll to position [502, 0]
